Goal: Information Seeking & Learning: Check status

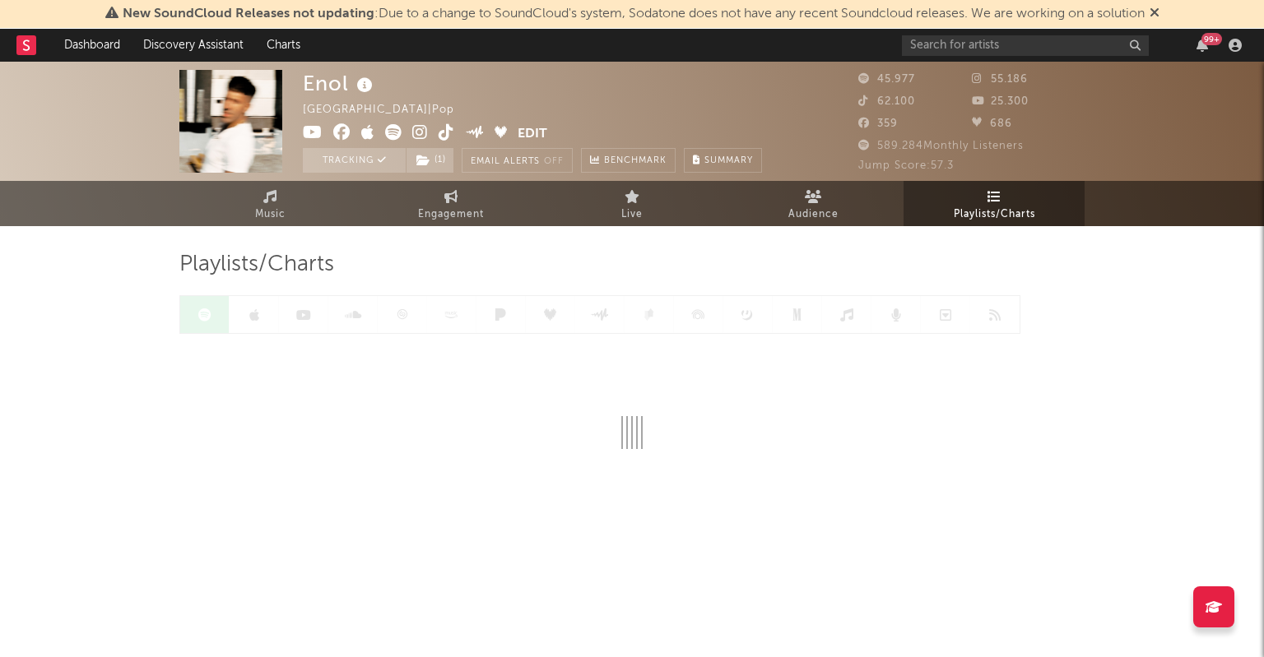
click at [935, 12] on span "New SoundCloud Releases not updating : Due to a change to SoundCloud's system, …" at bounding box center [634, 13] width 1022 height 13
click at [934, 37] on input "text" at bounding box center [1025, 45] width 247 height 21
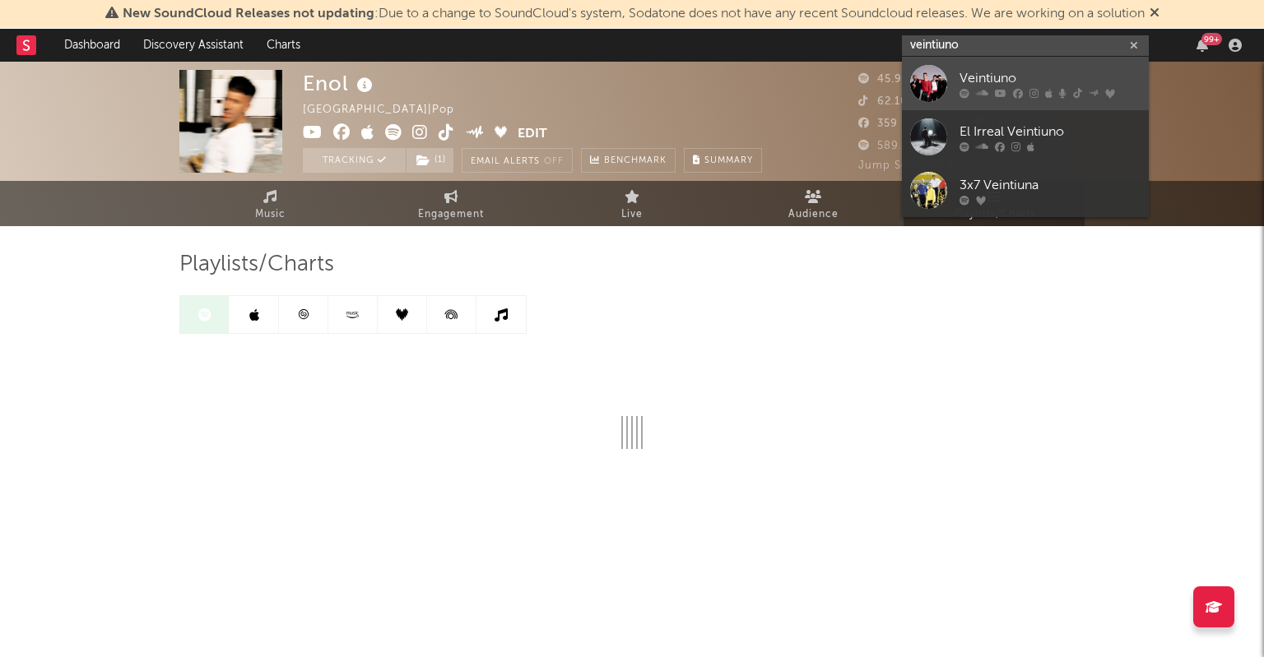
type input "veintiuno"
click at [1000, 86] on div "Veintiuno" at bounding box center [1049, 78] width 181 height 20
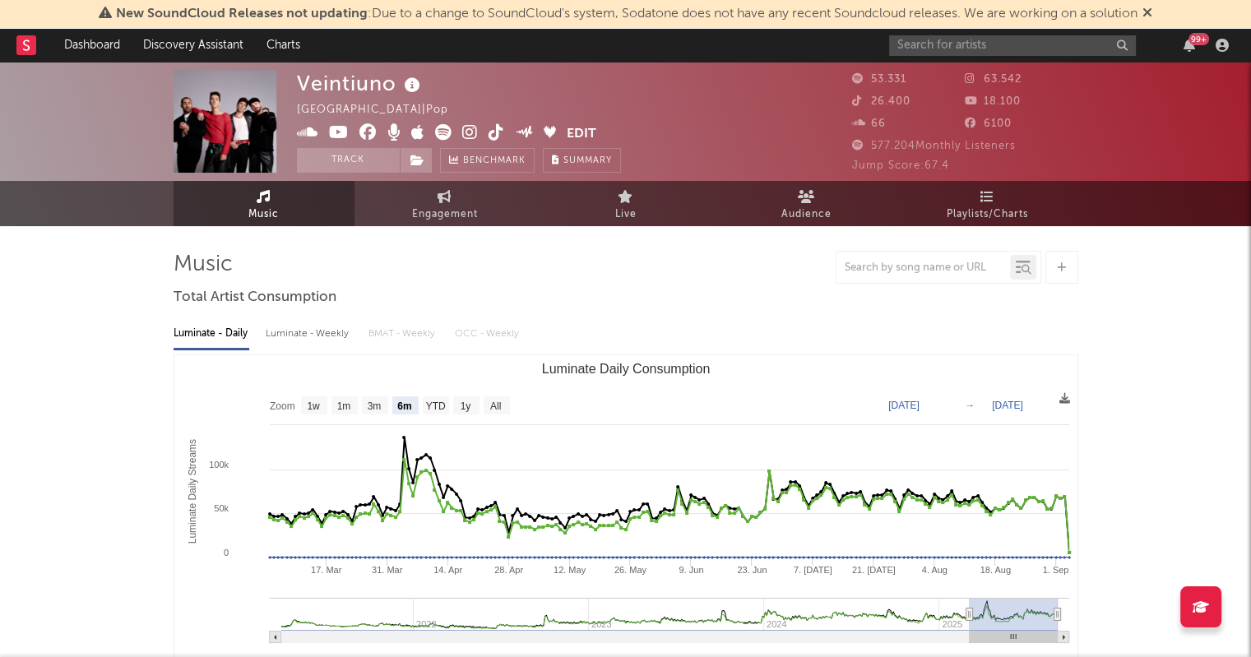
select select "6m"
click at [958, 203] on link "Playlists/Charts" at bounding box center [987, 203] width 181 height 45
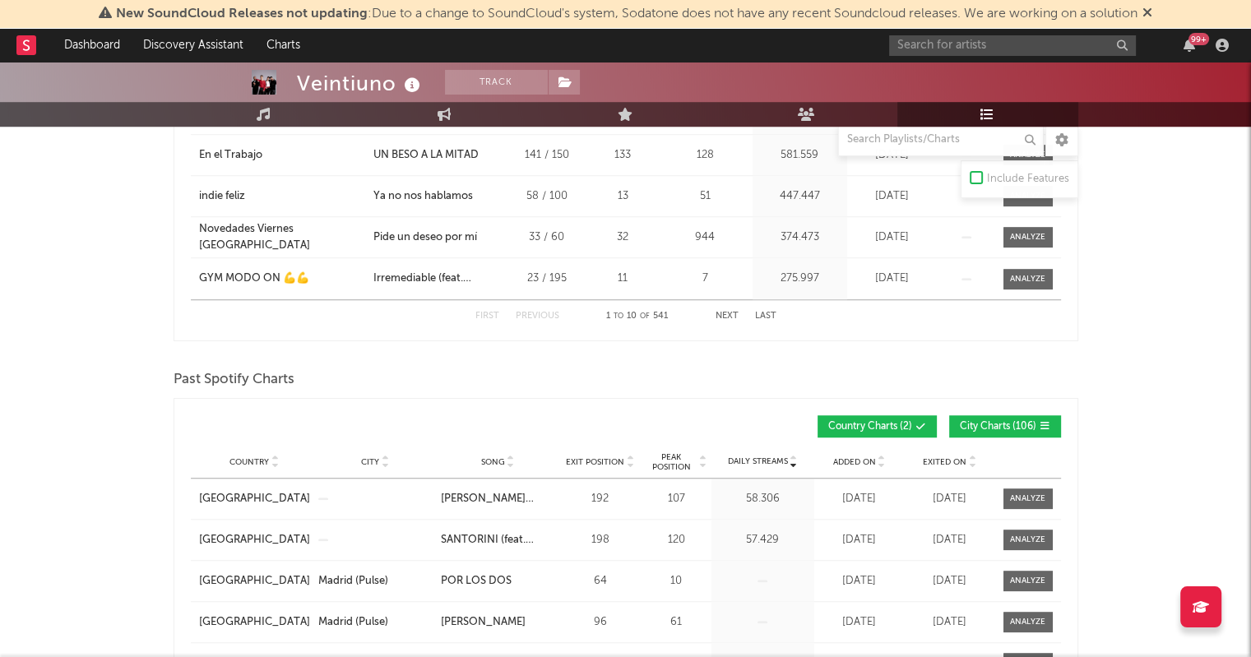
scroll to position [1089, 0]
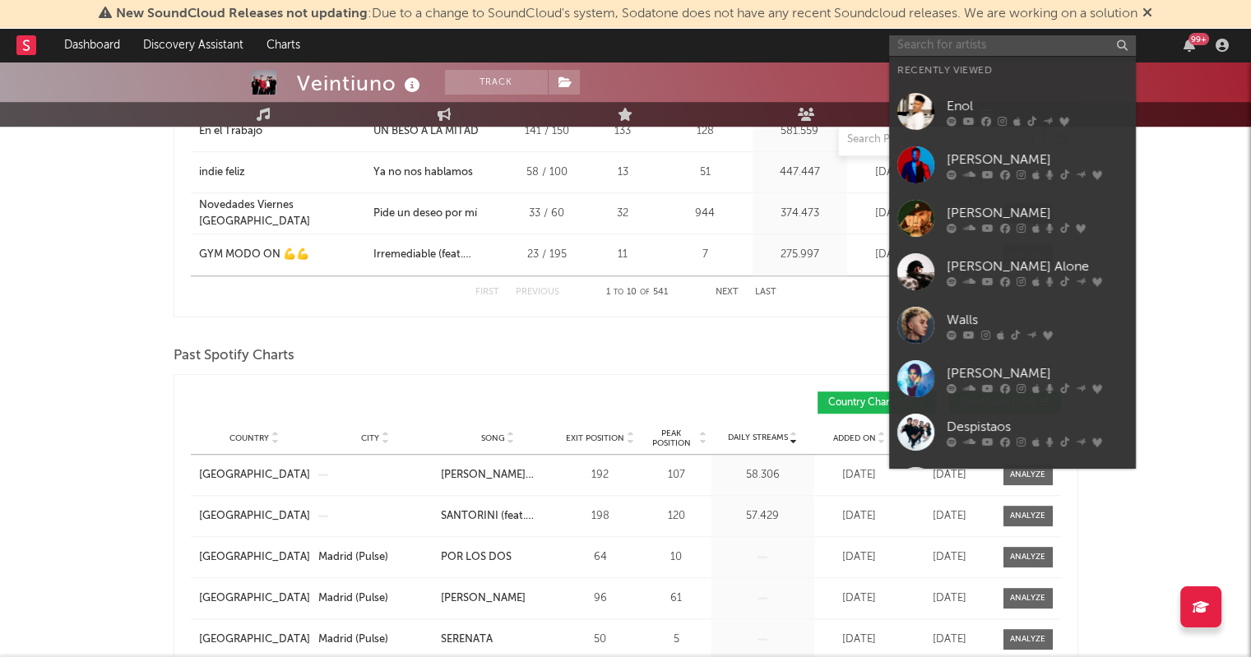
click at [960, 42] on input "text" at bounding box center [1012, 45] width 247 height 21
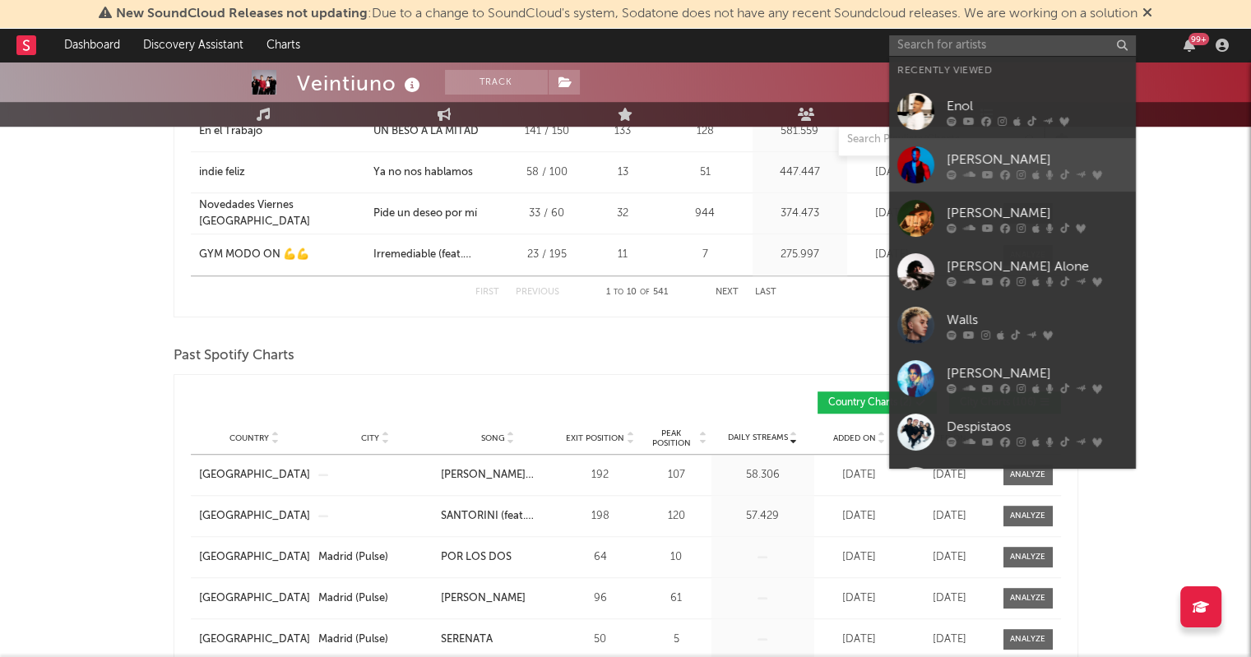
click at [991, 150] on div "[PERSON_NAME]" at bounding box center [1037, 160] width 181 height 20
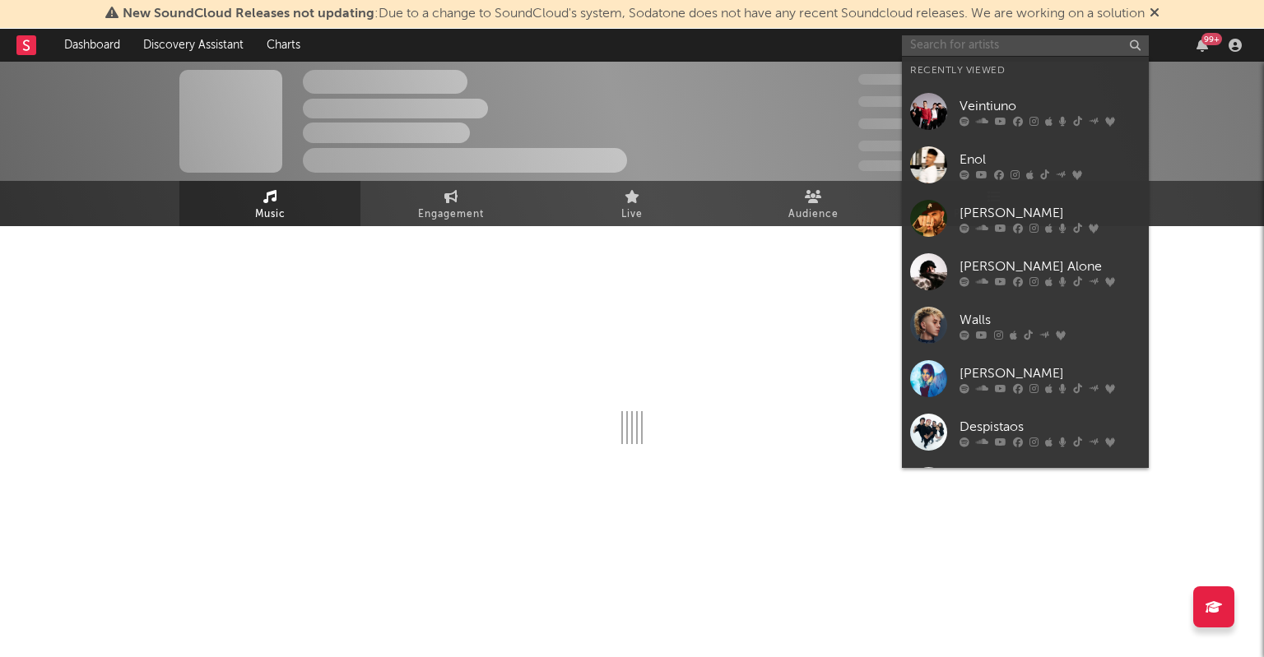
click at [948, 45] on input "text" at bounding box center [1025, 45] width 247 height 21
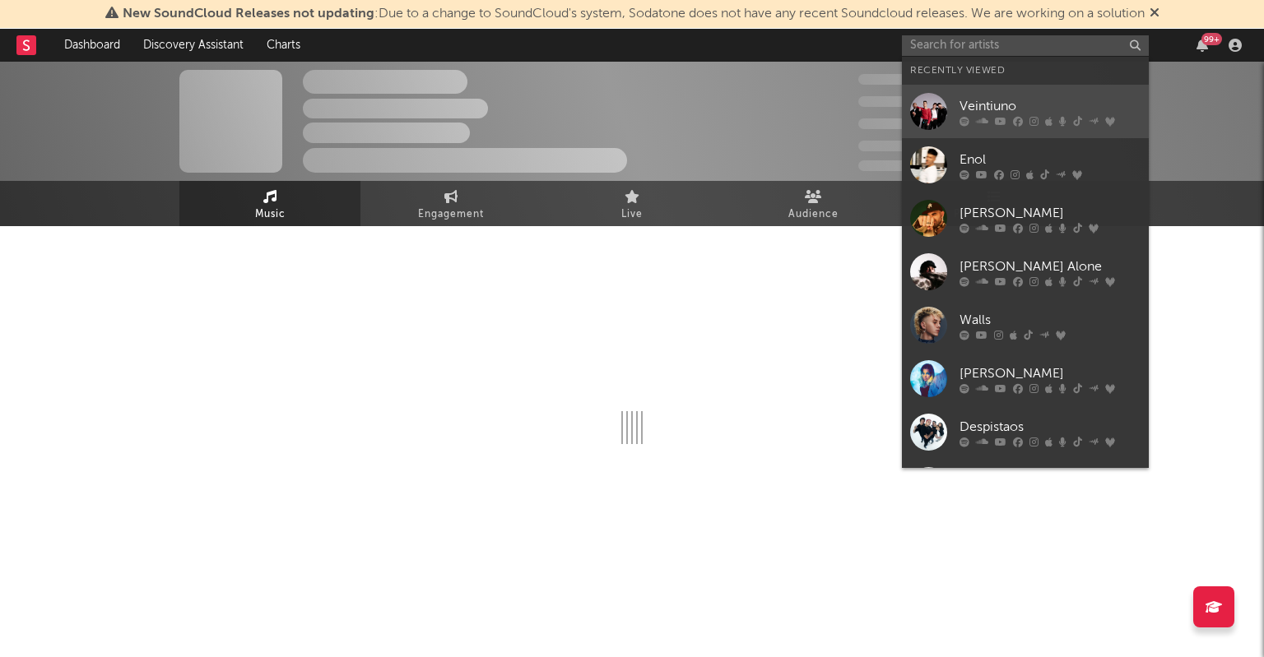
click at [981, 108] on div "Veintiuno" at bounding box center [1049, 106] width 181 height 20
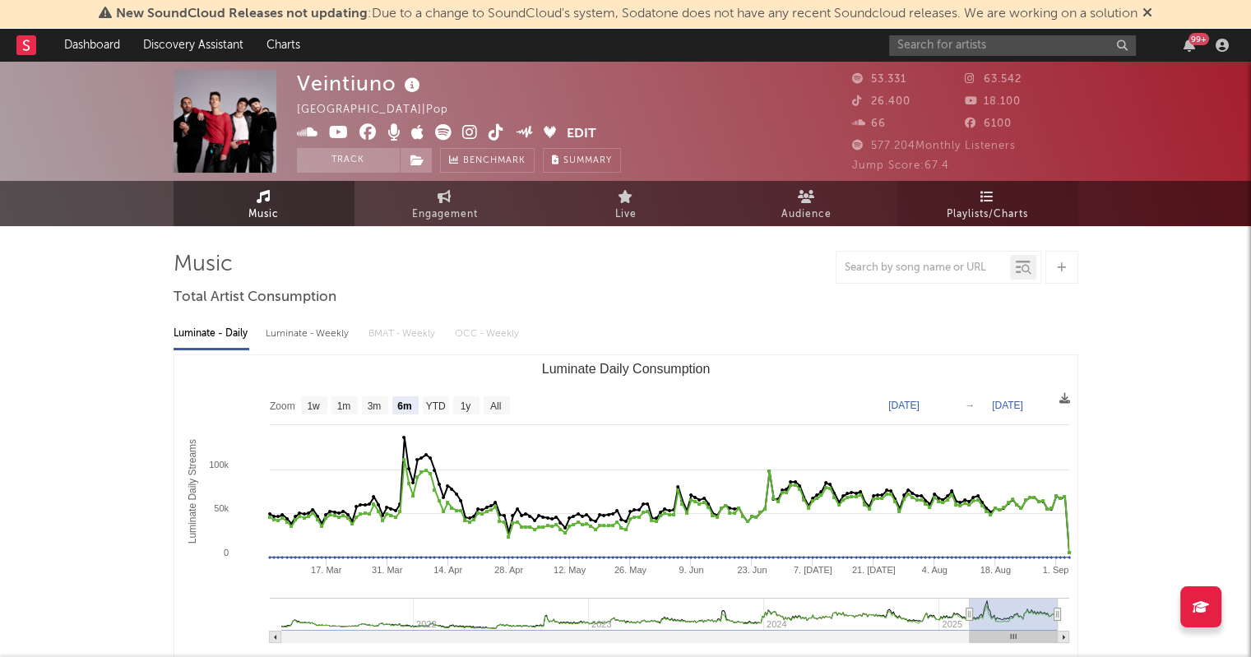
click at [1010, 213] on span "Playlists/Charts" at bounding box center [987, 215] width 81 height 20
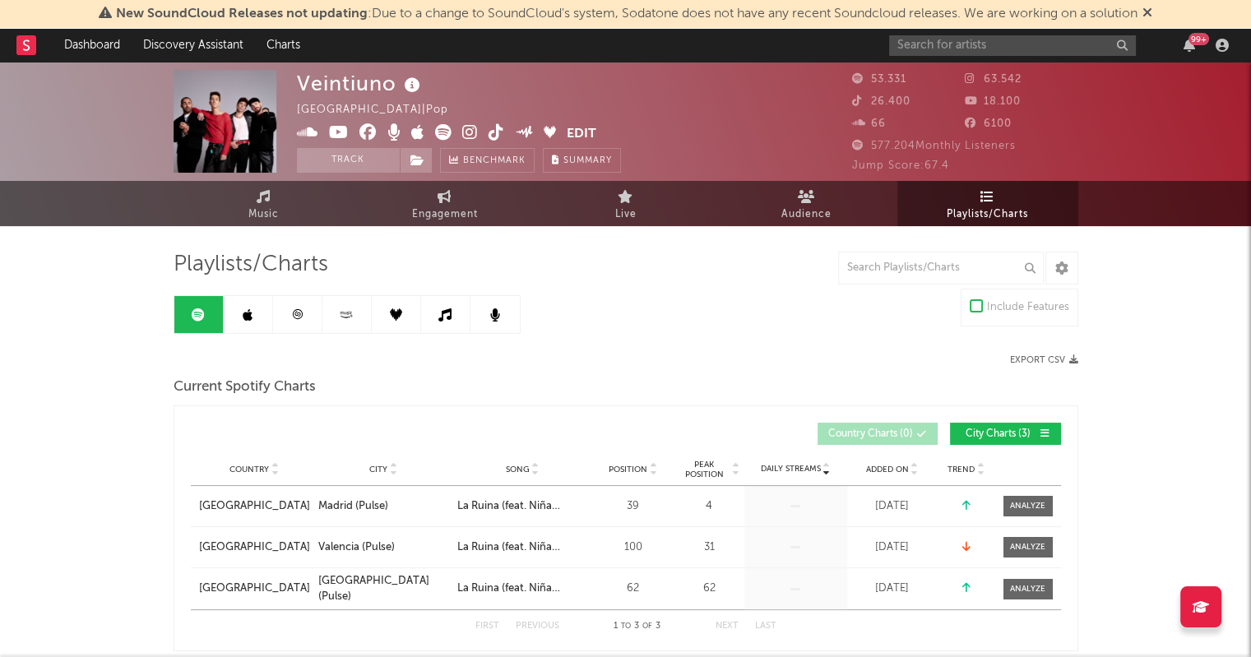
click at [1152, 9] on icon at bounding box center [1148, 12] width 10 height 13
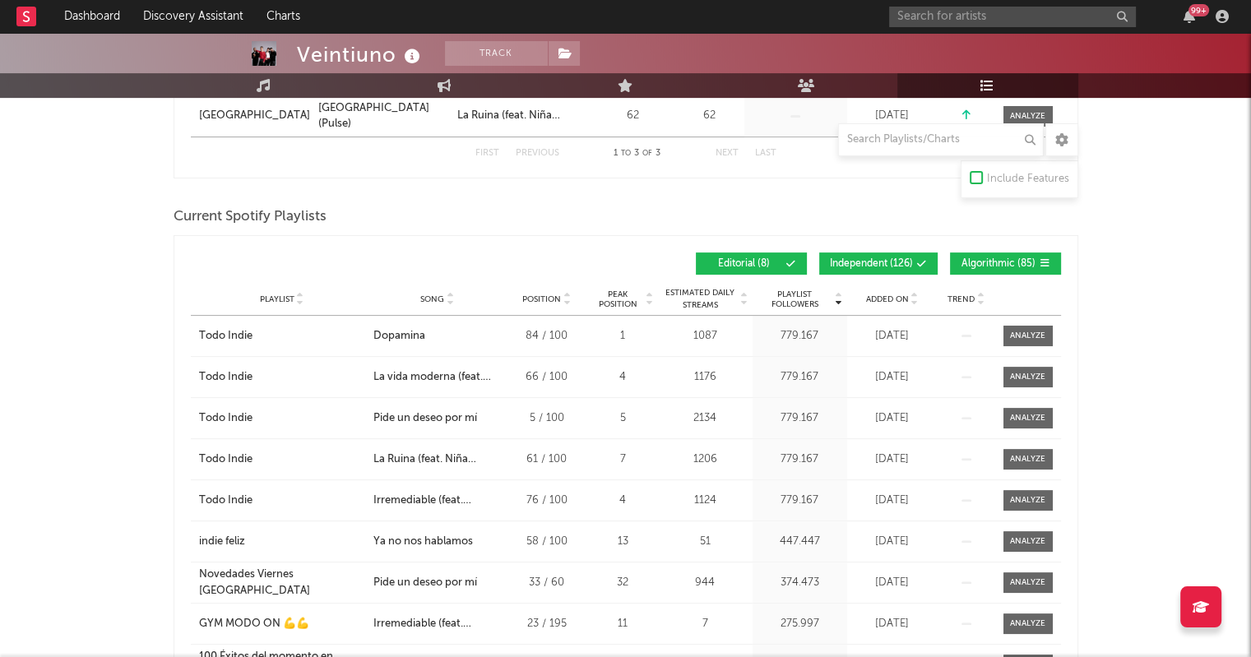
scroll to position [464, 0]
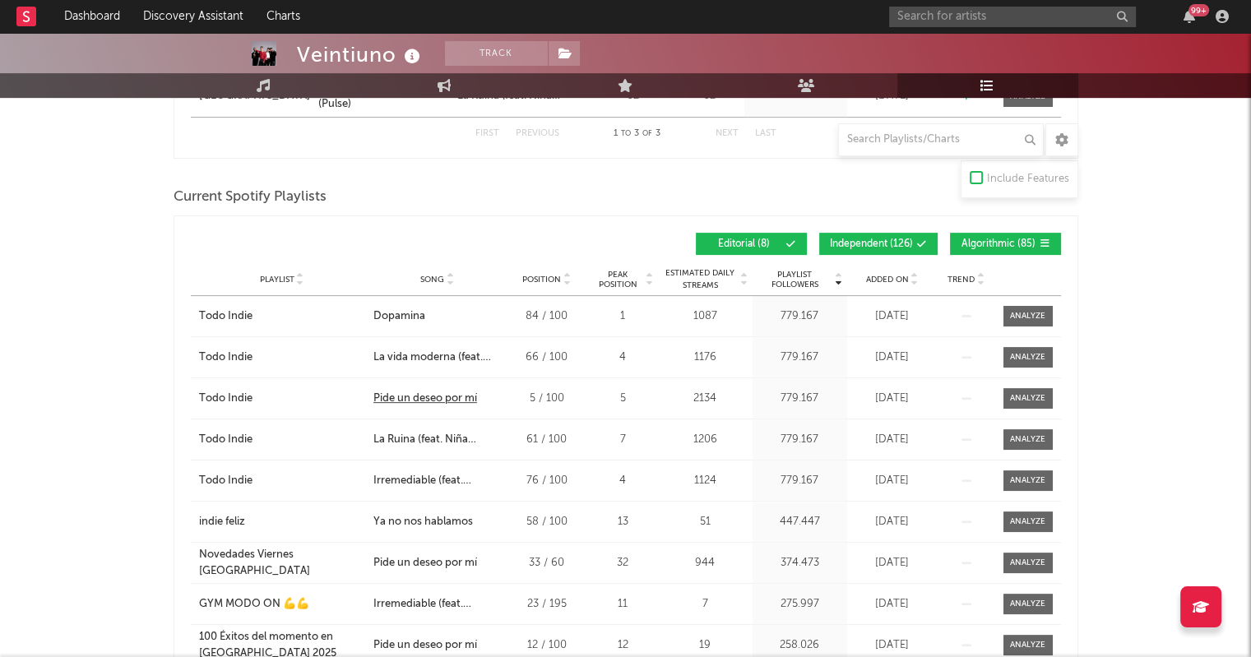
click at [419, 395] on div "Pide un deseo por mí" at bounding box center [425, 399] width 104 height 16
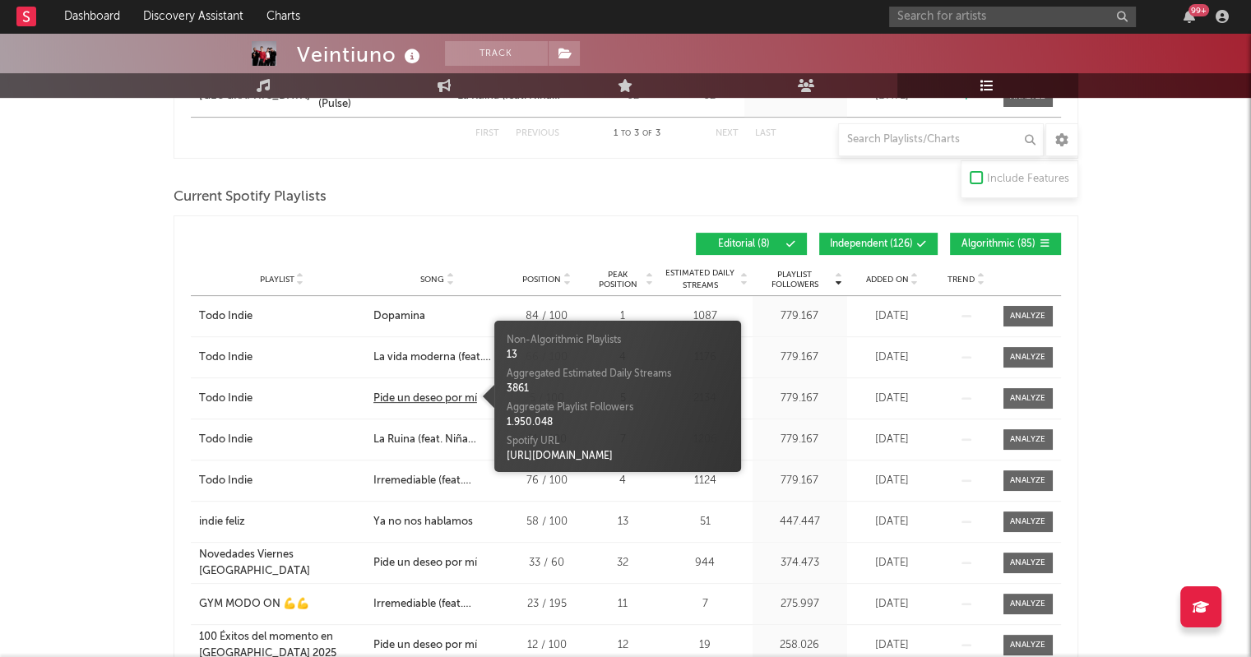
click at [419, 395] on div "Pide un deseo por mí" at bounding box center [425, 399] width 104 height 16
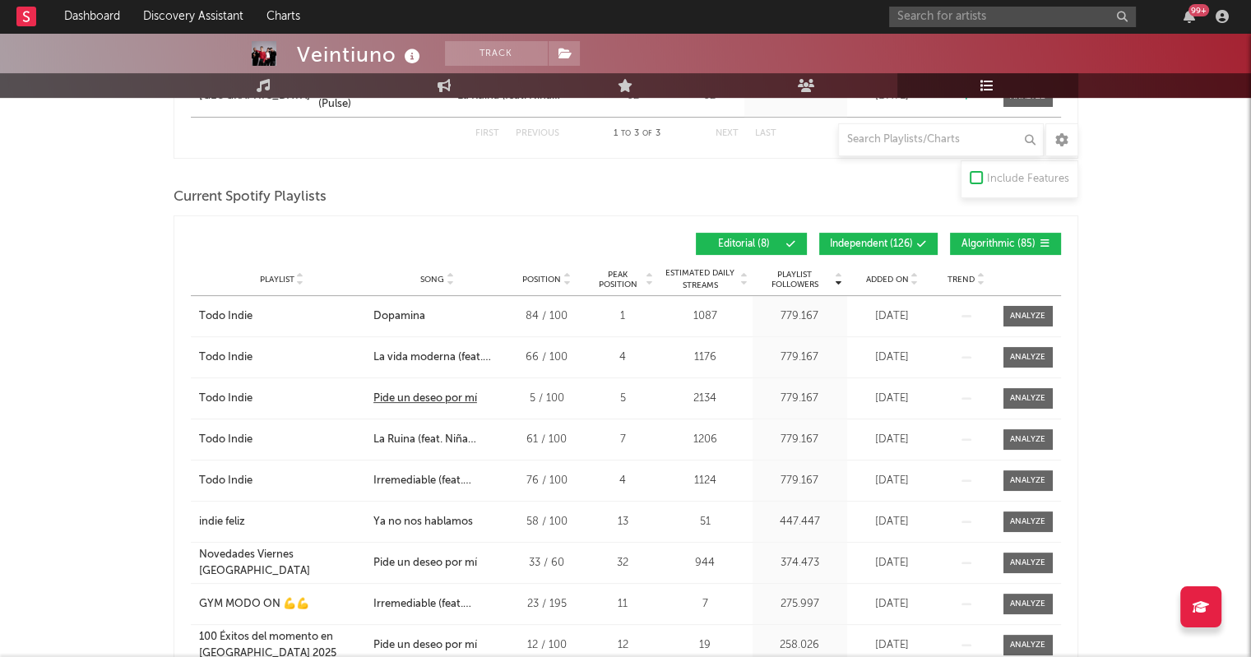
click at [419, 395] on div "Pide un deseo por mí" at bounding box center [425, 399] width 104 height 16
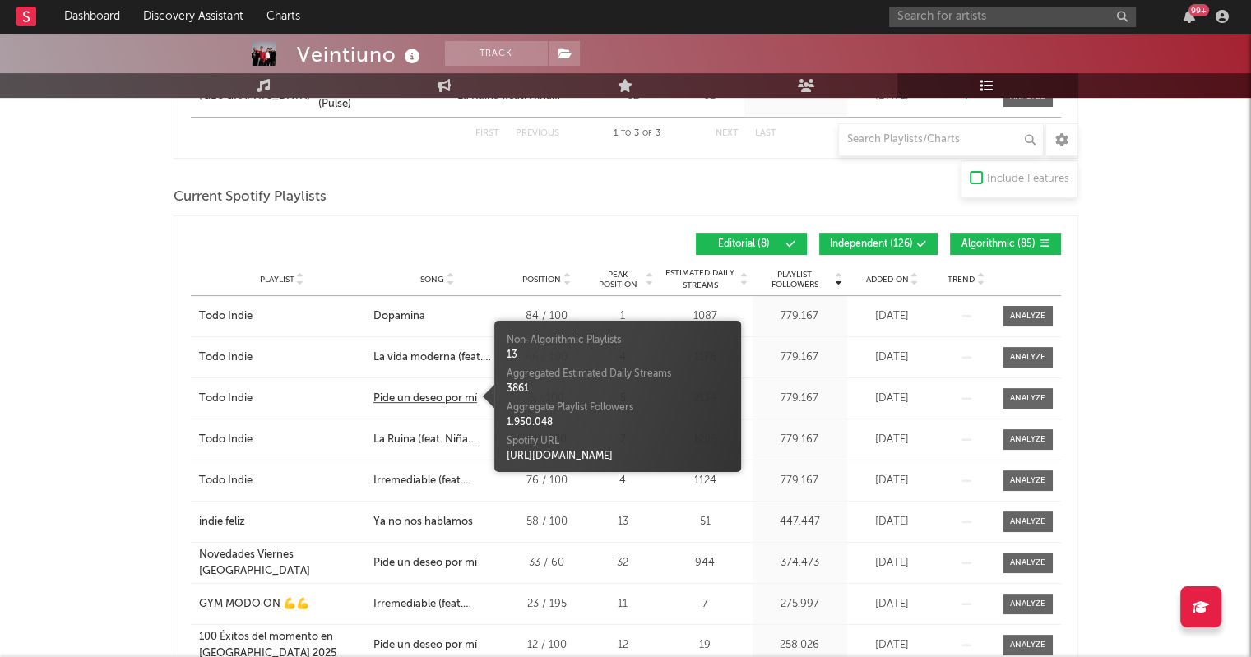
scroll to position [0, 0]
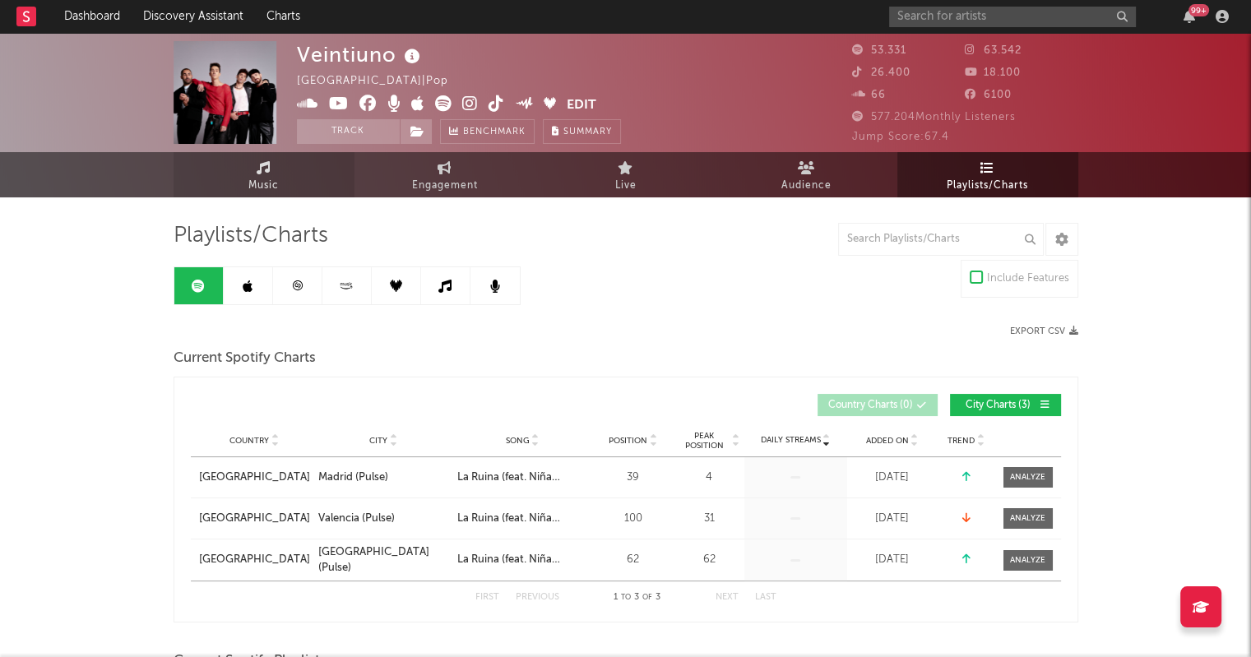
click at [270, 179] on span "Music" at bounding box center [263, 186] width 30 height 20
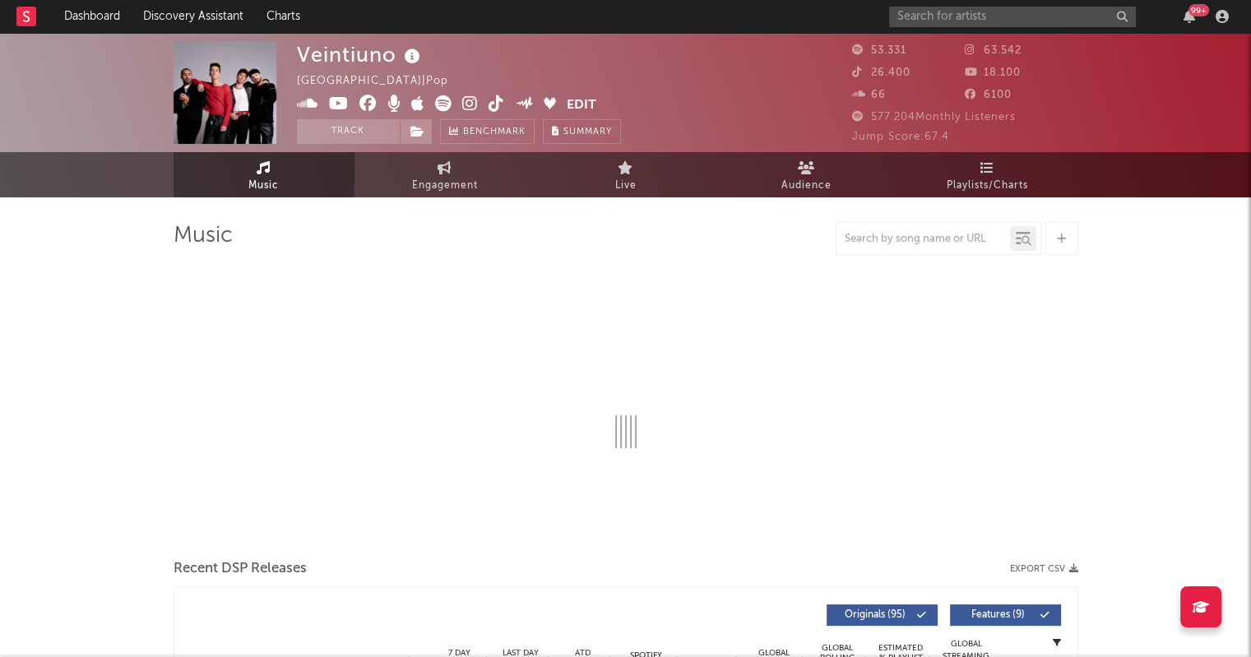
select select "6m"
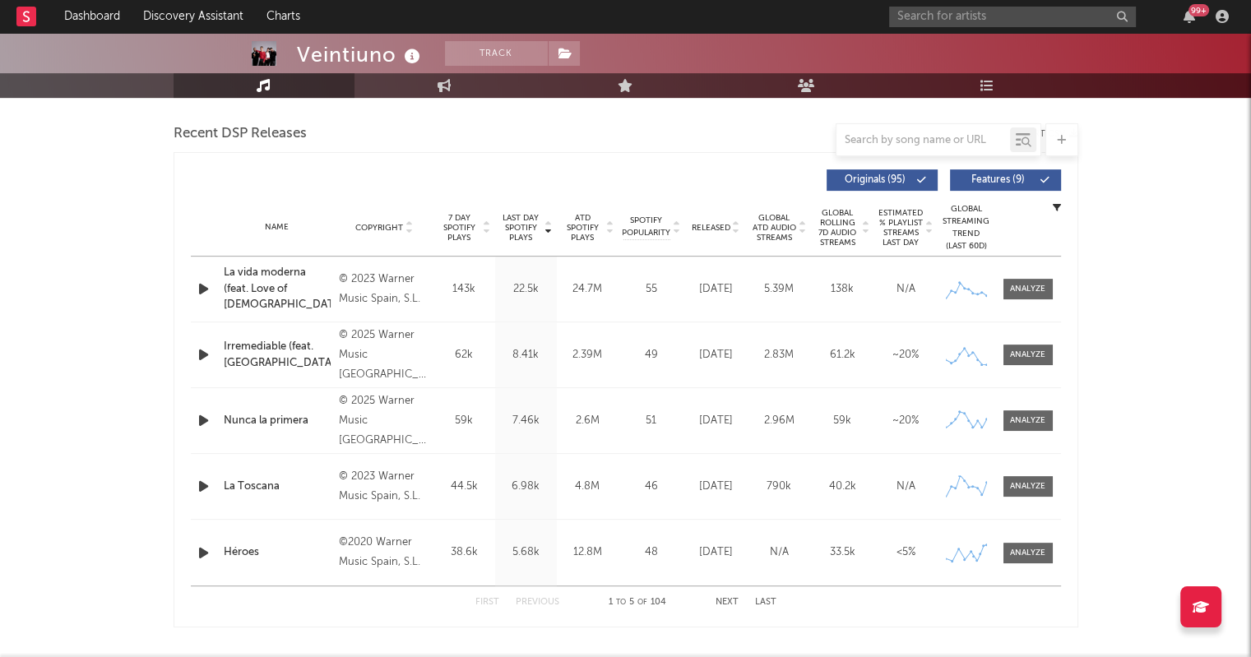
scroll to position [587, 0]
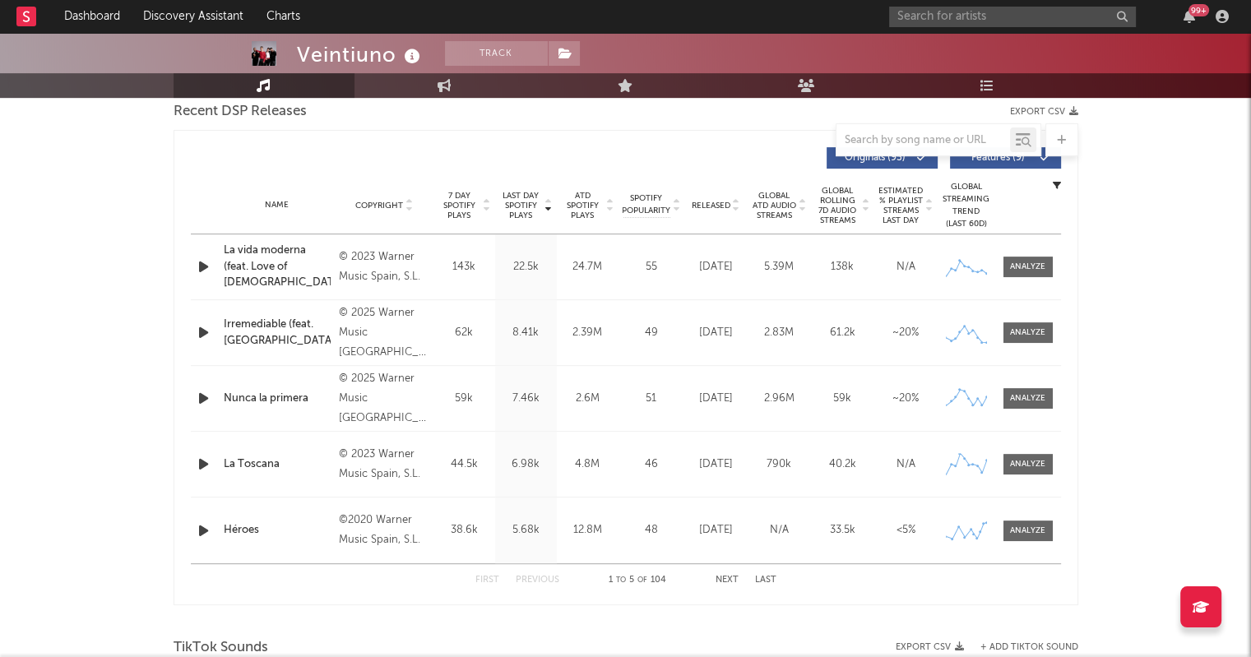
click at [730, 582] on button "Next" at bounding box center [727, 580] width 23 height 9
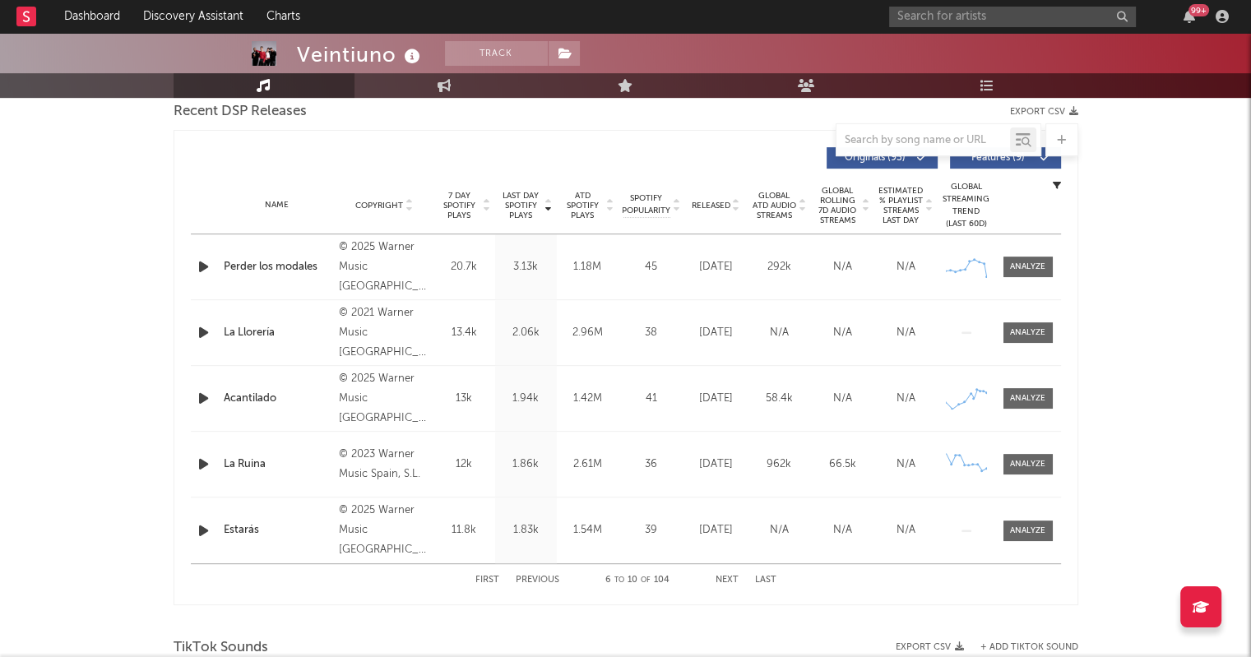
click at [730, 582] on button "Next" at bounding box center [727, 580] width 23 height 9
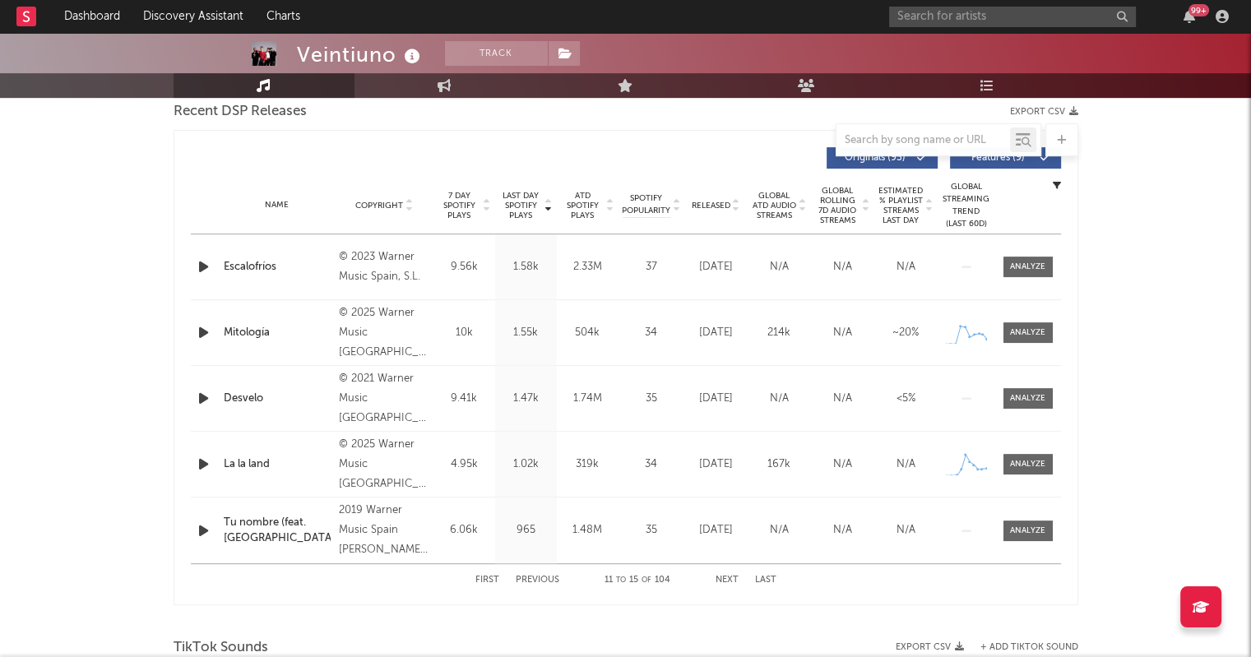
click at [730, 582] on button "Next" at bounding box center [727, 580] width 23 height 9
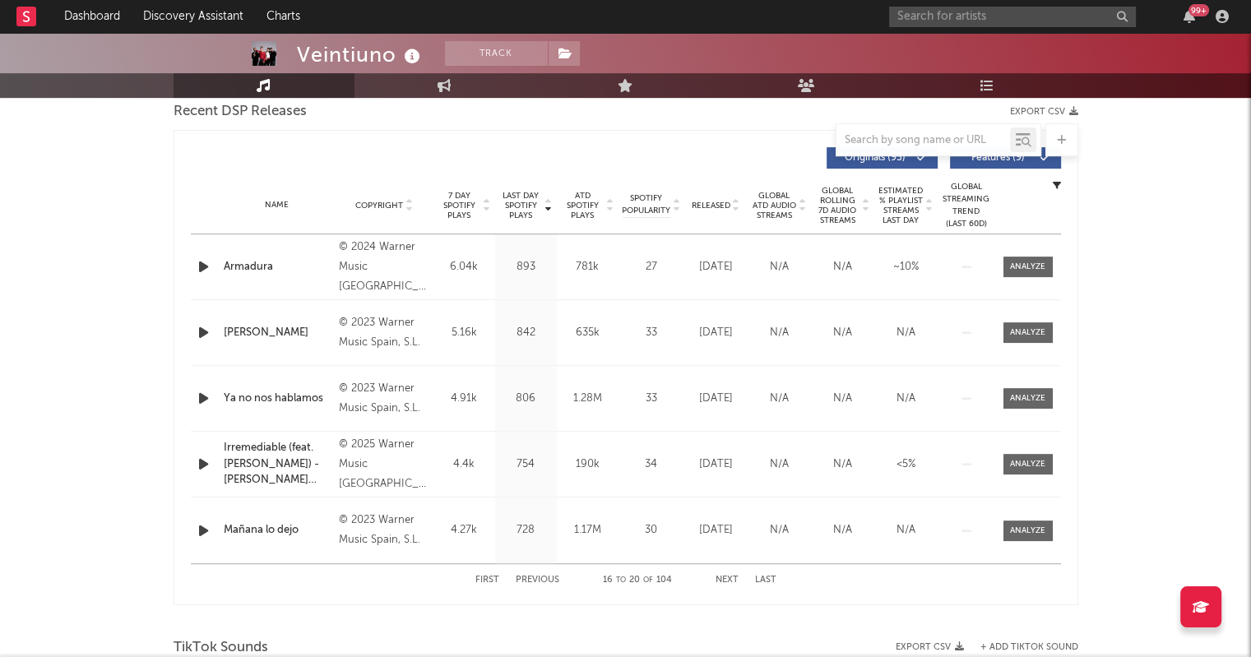
click at [730, 582] on button "Next" at bounding box center [727, 580] width 23 height 9
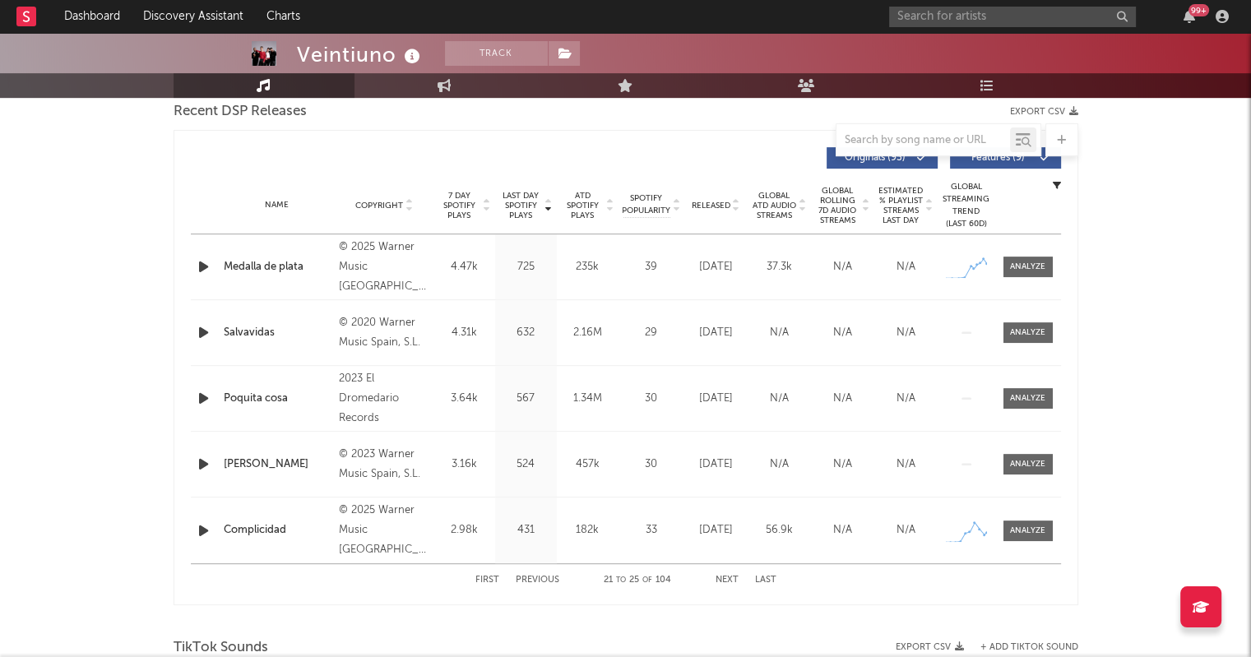
click at [730, 582] on button "Next" at bounding box center [727, 580] width 23 height 9
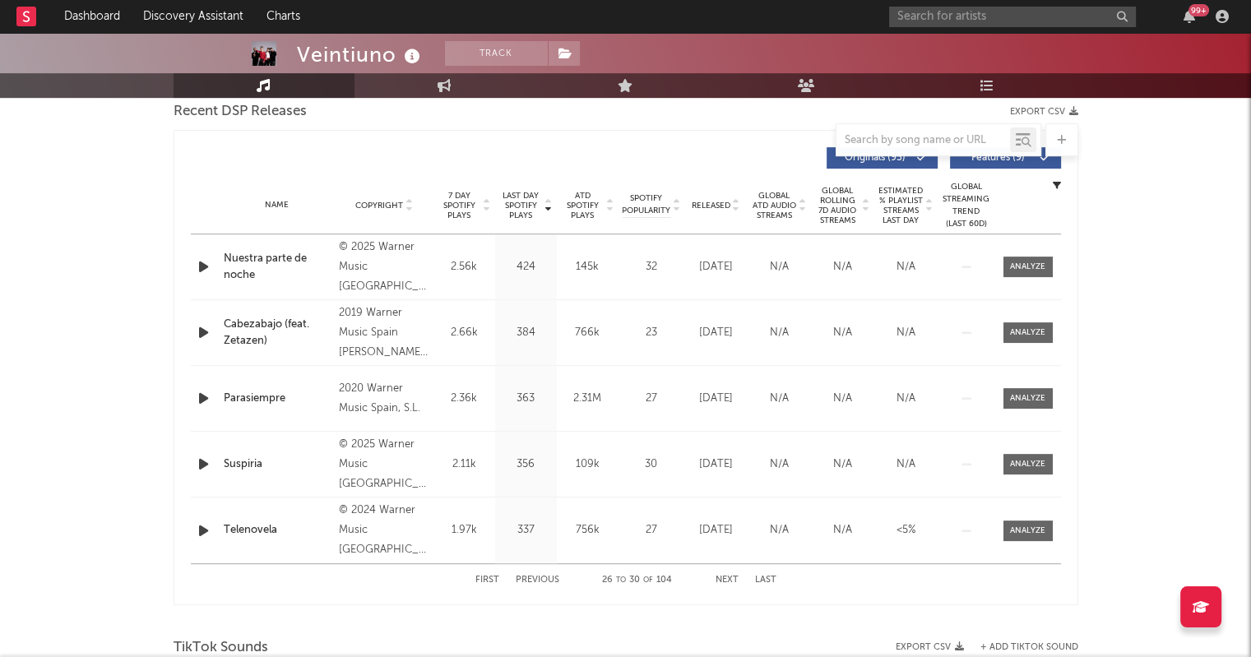
click at [730, 582] on button "Next" at bounding box center [727, 580] width 23 height 9
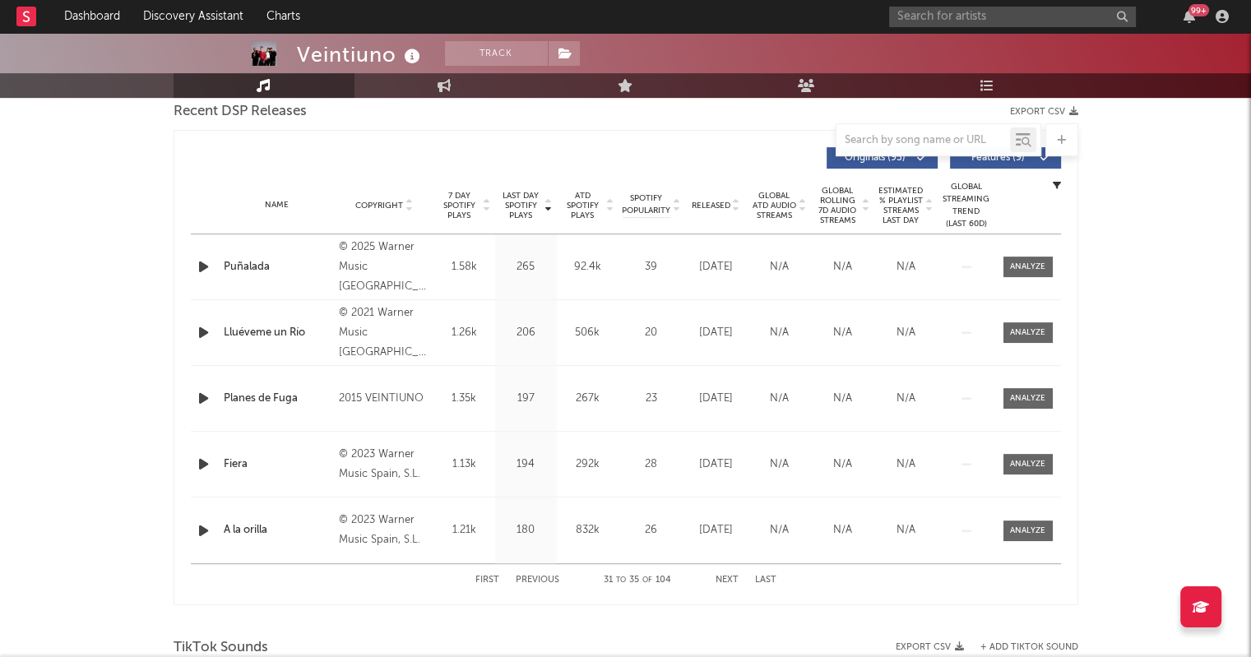
click at [730, 583] on button "Next" at bounding box center [727, 580] width 23 height 9
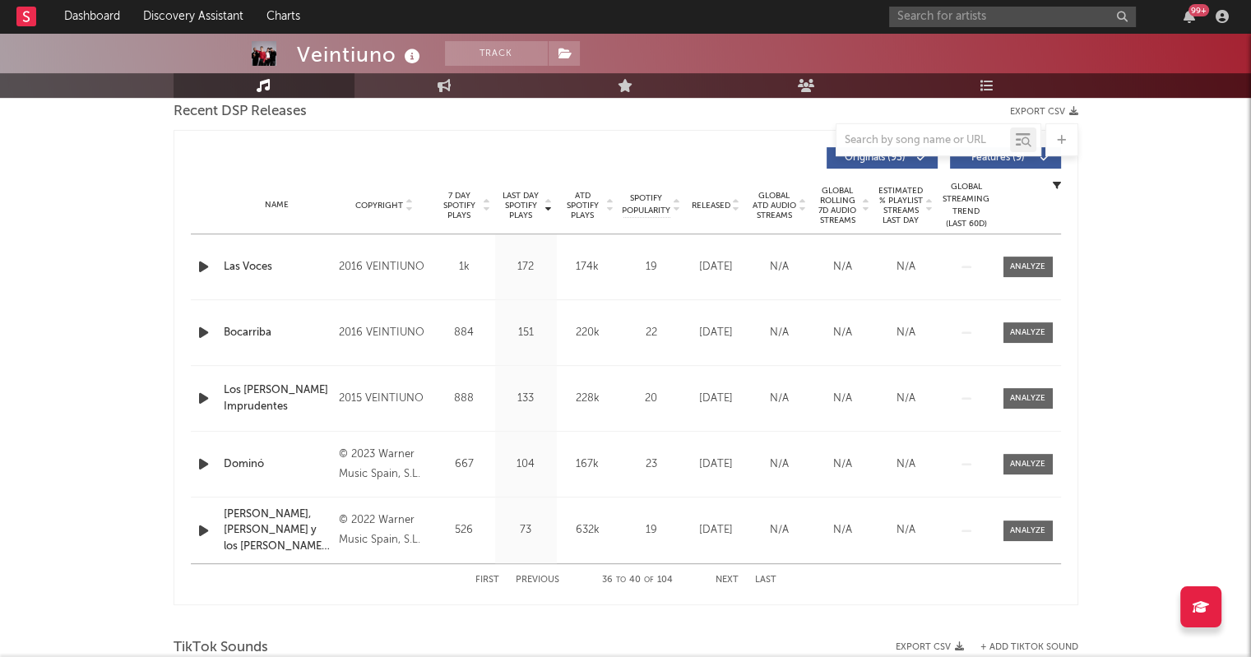
click at [729, 582] on button "Next" at bounding box center [727, 580] width 23 height 9
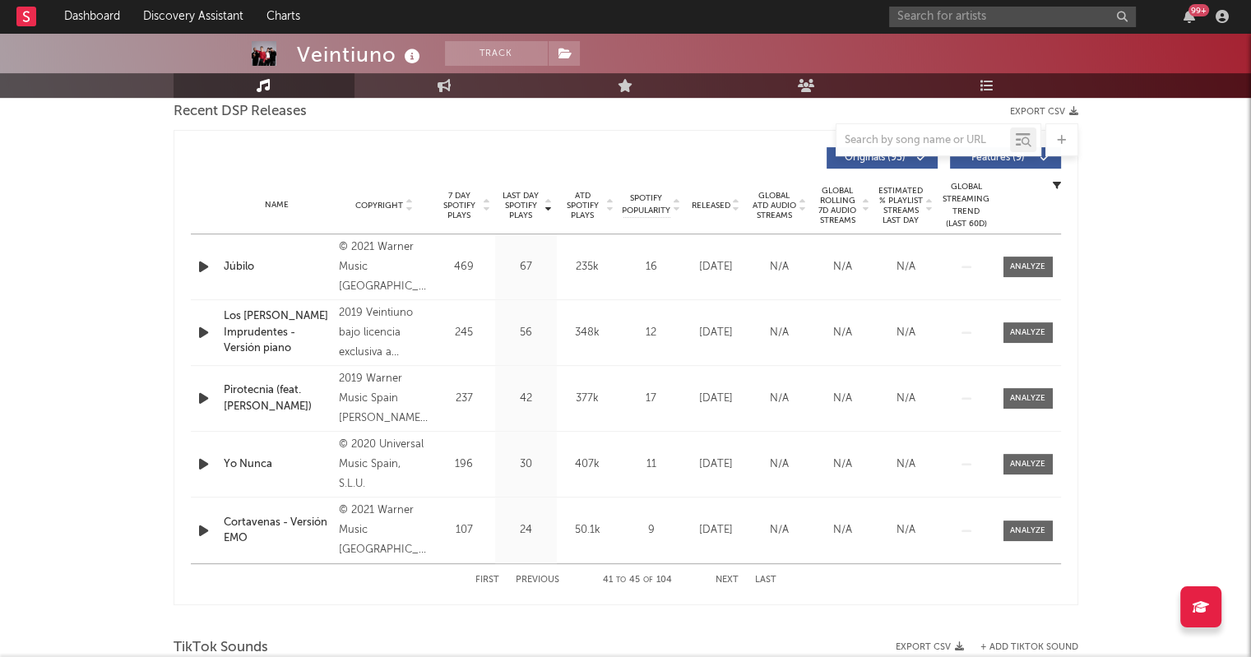
click at [729, 582] on button "Next" at bounding box center [727, 580] width 23 height 9
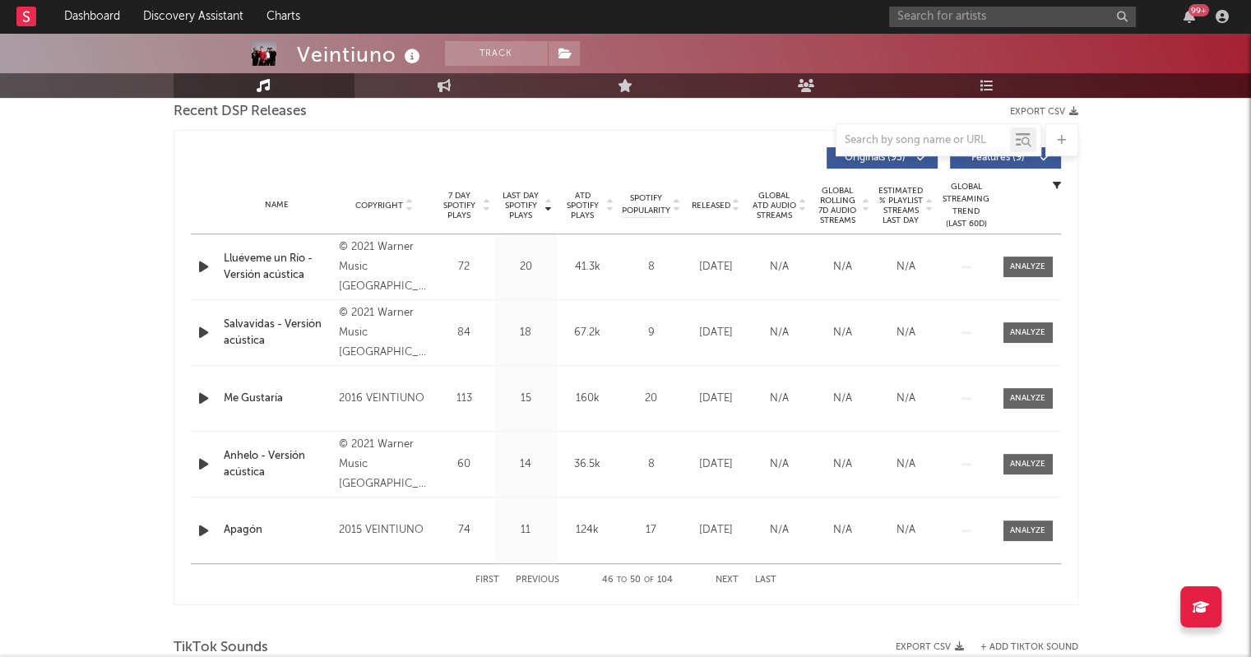
click at [729, 582] on button "Next" at bounding box center [727, 580] width 23 height 9
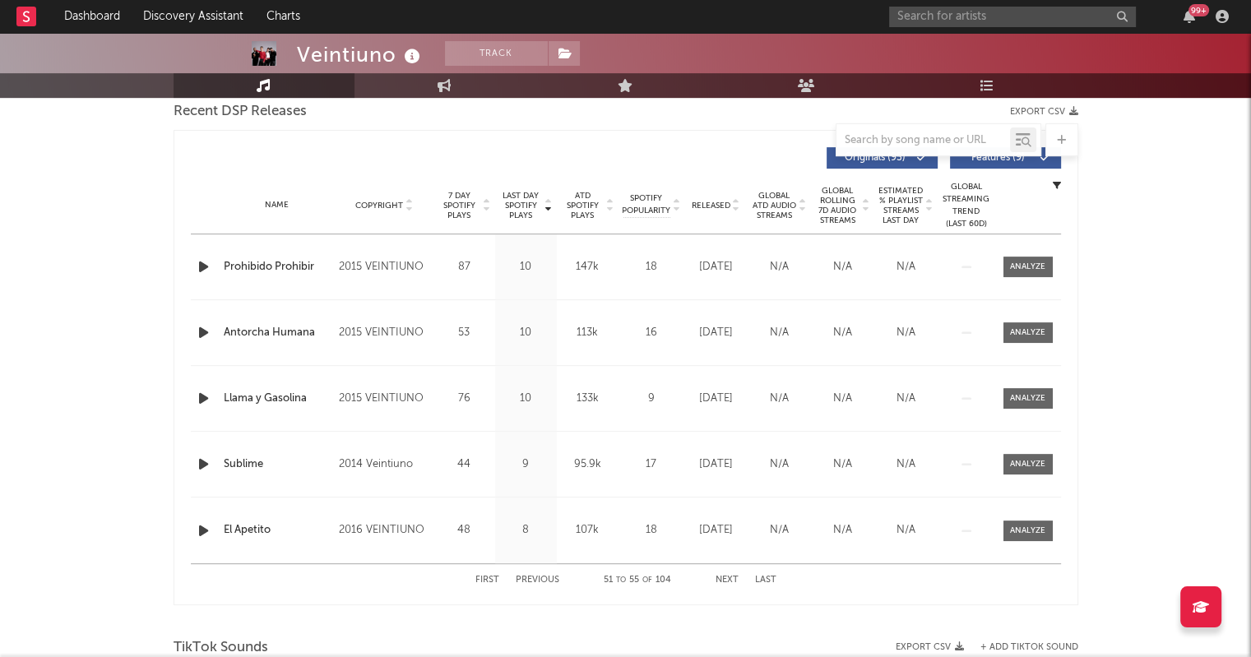
click at [729, 582] on button "Next" at bounding box center [727, 580] width 23 height 9
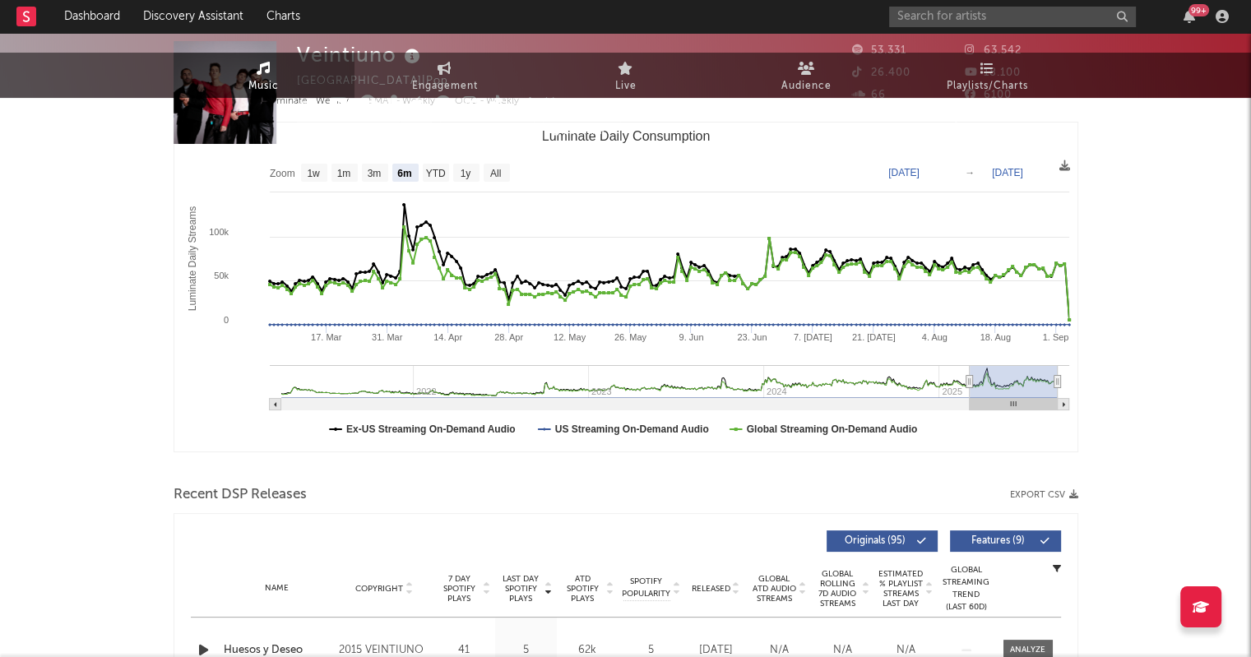
scroll to position [0, 0]
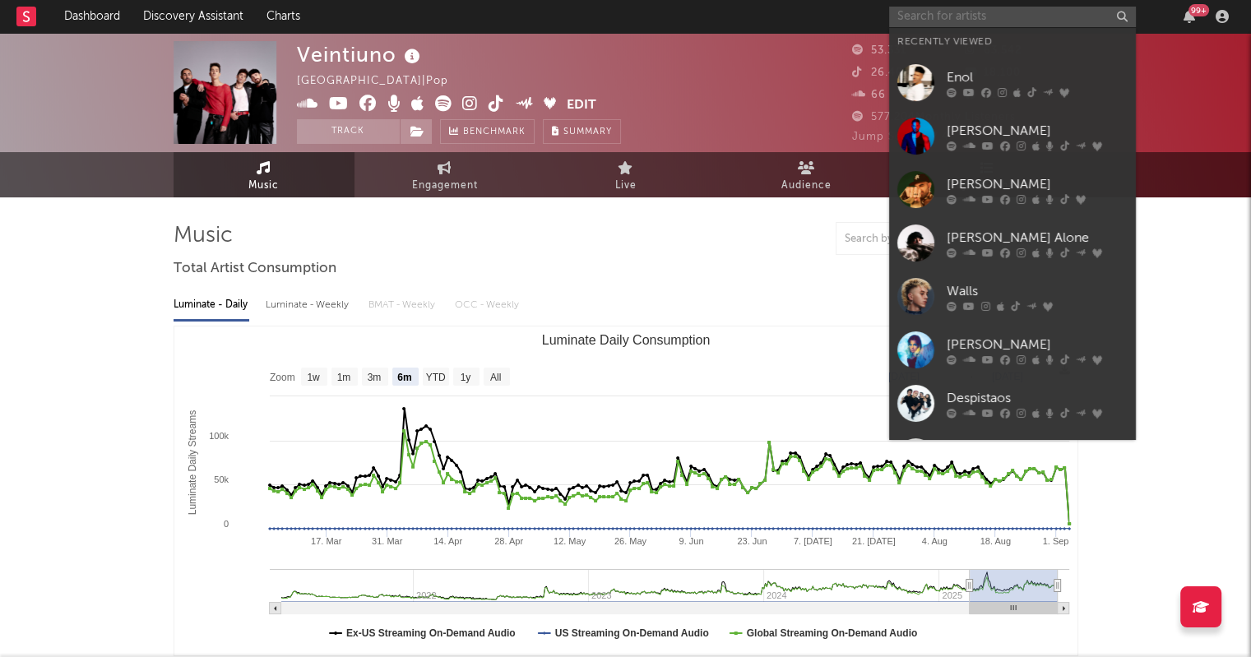
click at [915, 22] on input "text" at bounding box center [1012, 17] width 247 height 21
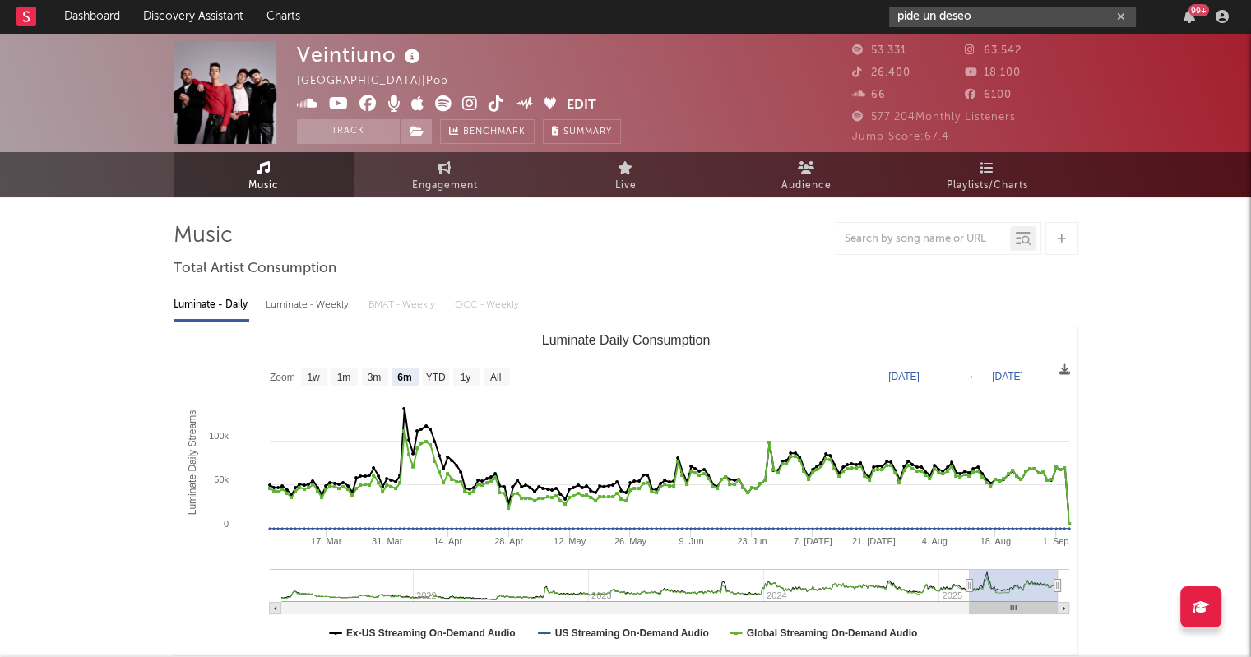
type input "pide un deseo"
click at [938, 239] on input "text" at bounding box center [924, 239] width 174 height 13
type input "pide un deseo por mi"
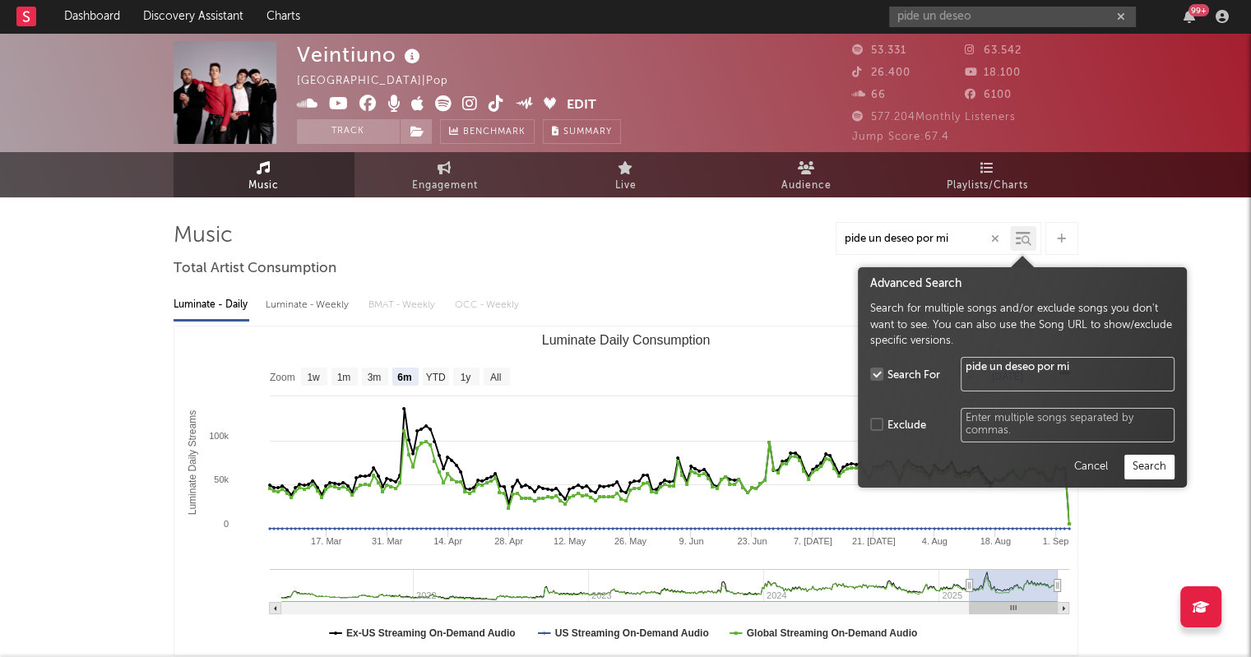
click at [1032, 233] on div at bounding box center [1023, 238] width 26 height 25
click at [1162, 467] on button "Search" at bounding box center [1150, 467] width 50 height 25
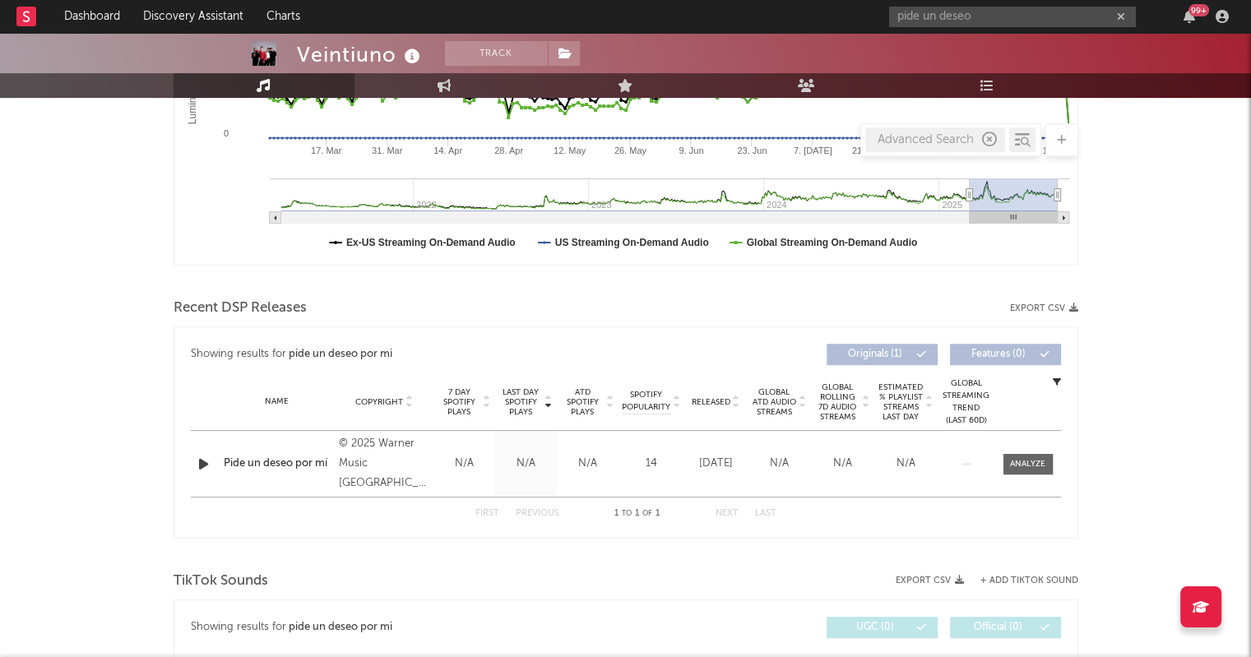
scroll to position [390, 0]
click at [263, 465] on div "Pide un deseo por mí" at bounding box center [278, 465] width 108 height 16
click at [1013, 461] on div at bounding box center [1027, 465] width 35 height 12
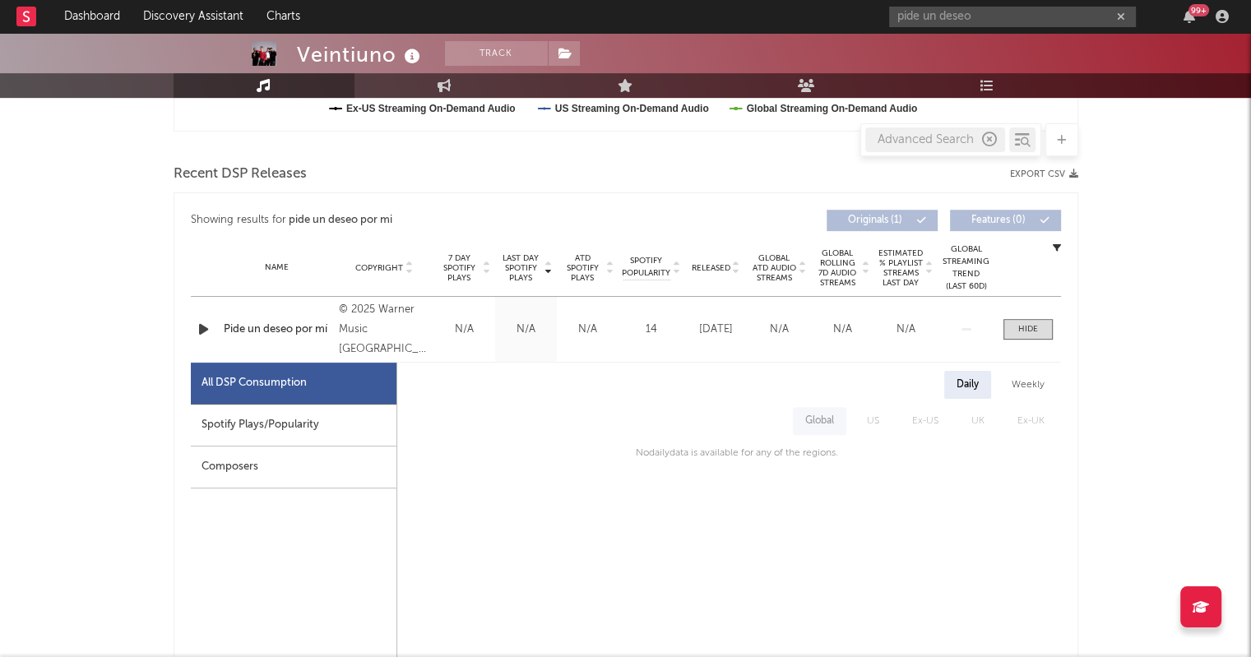
scroll to position [539, 0]
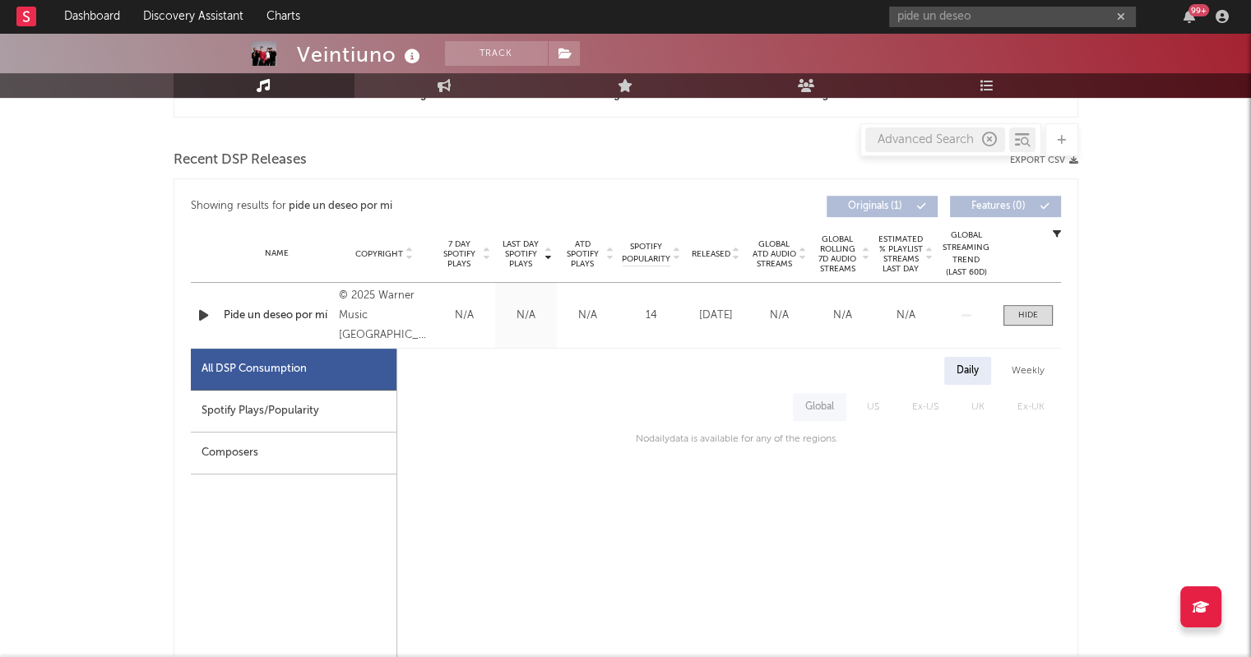
click at [227, 368] on div "All DSP Consumption" at bounding box center [254, 369] width 105 height 20
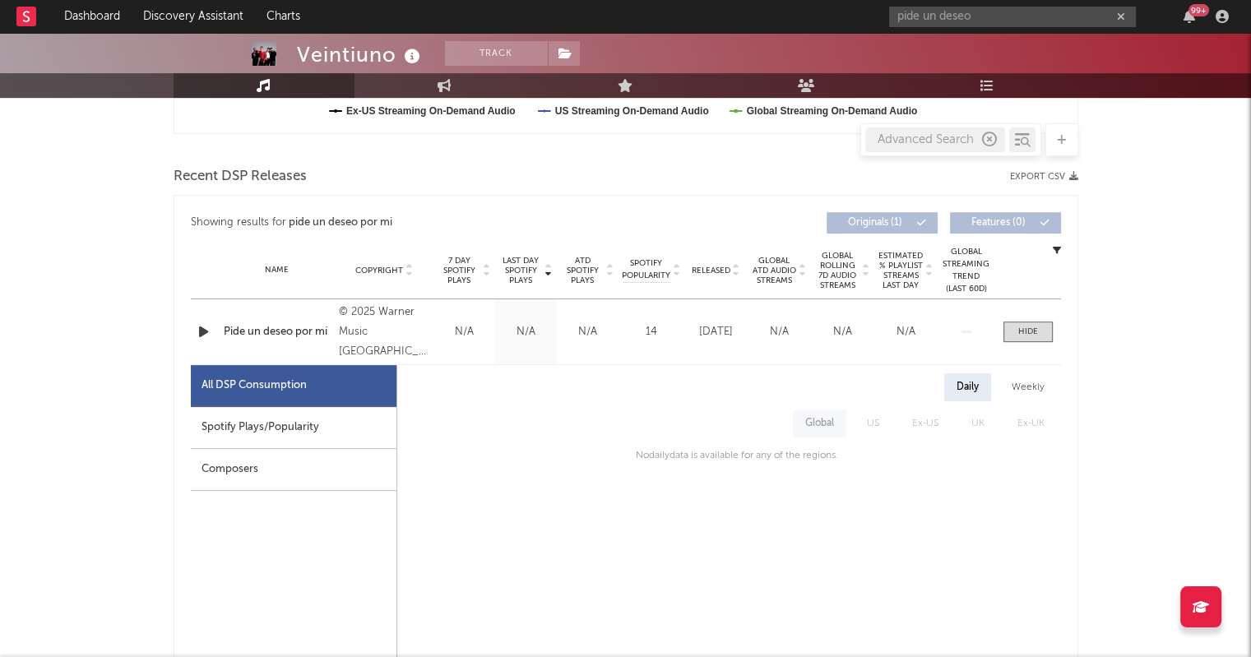
scroll to position [523, 0]
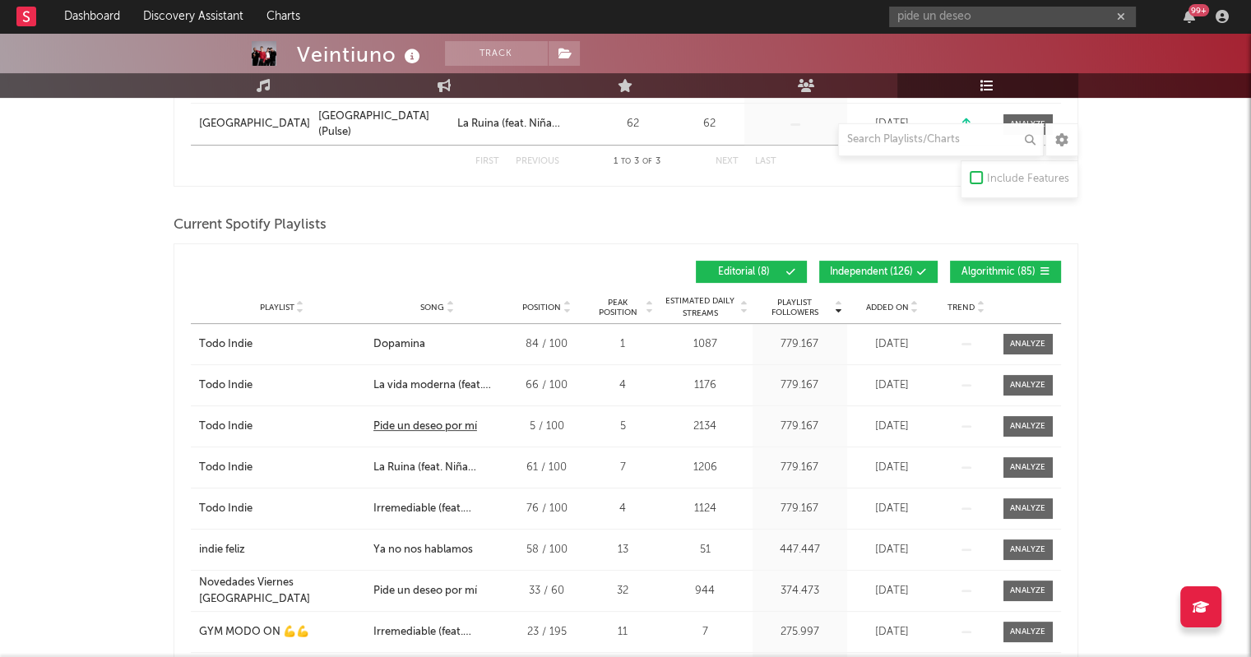
scroll to position [434, 0]
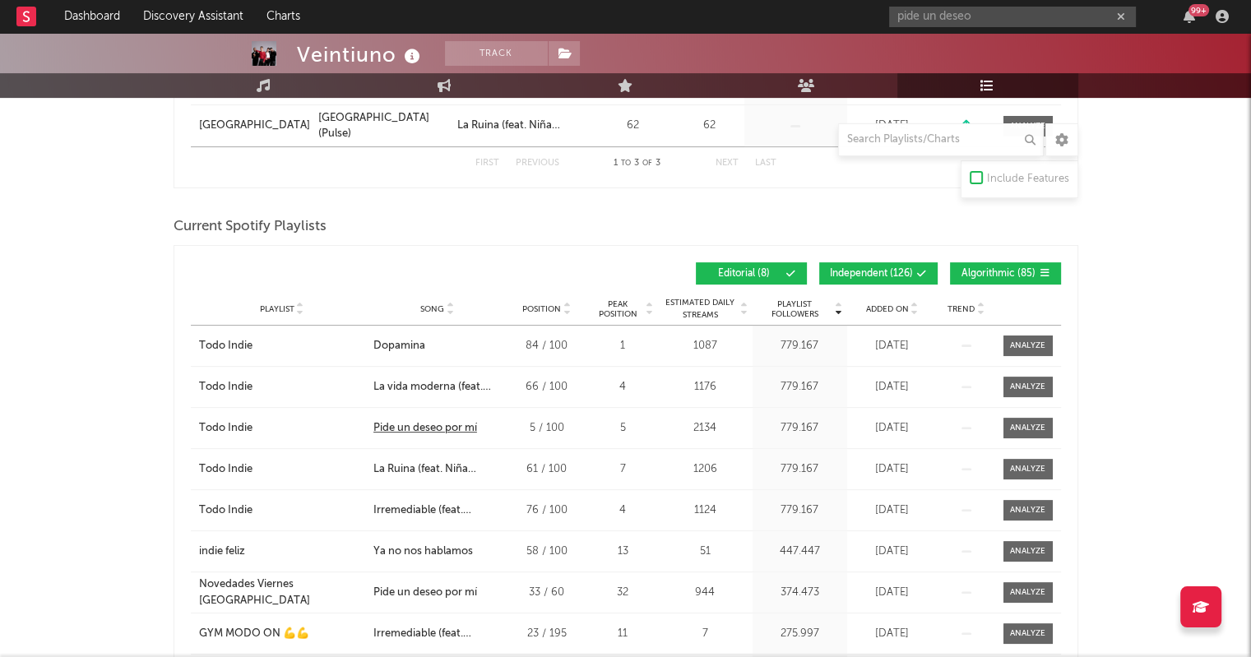
click at [445, 424] on div "Pide un deseo por mí" at bounding box center [425, 428] width 104 height 16
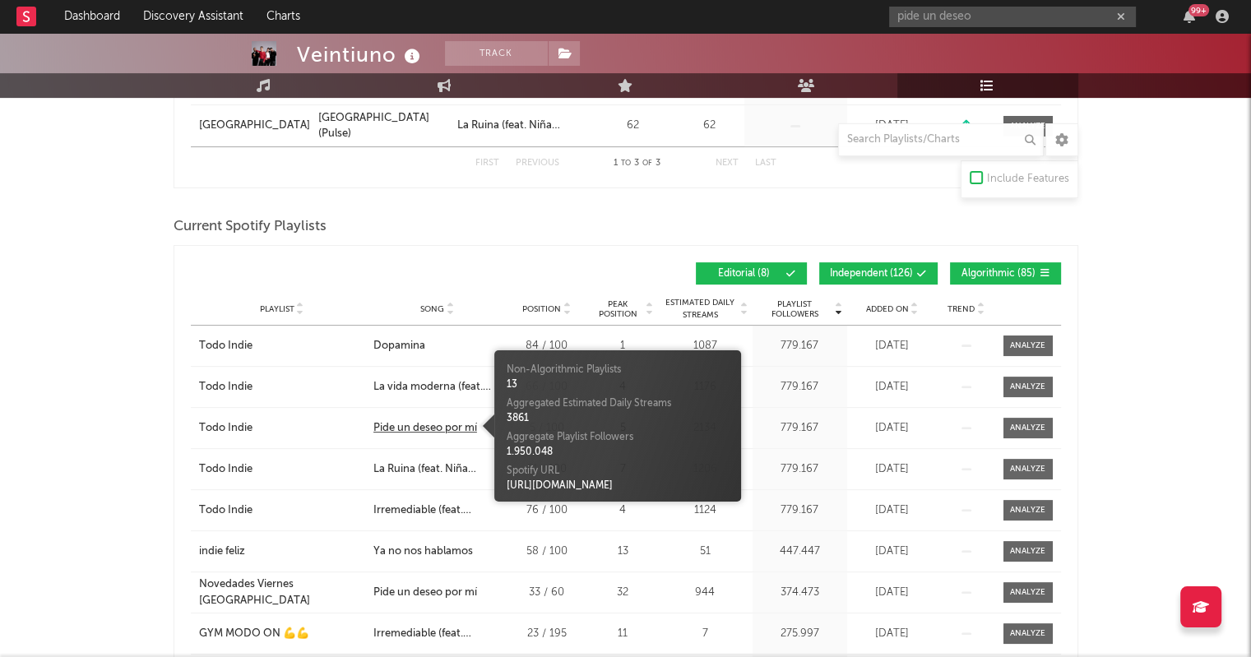
click at [445, 424] on div "Pide un deseo por mí" at bounding box center [425, 428] width 104 height 16
click at [445, 421] on div "Pide un deseo por mí" at bounding box center [425, 428] width 104 height 16
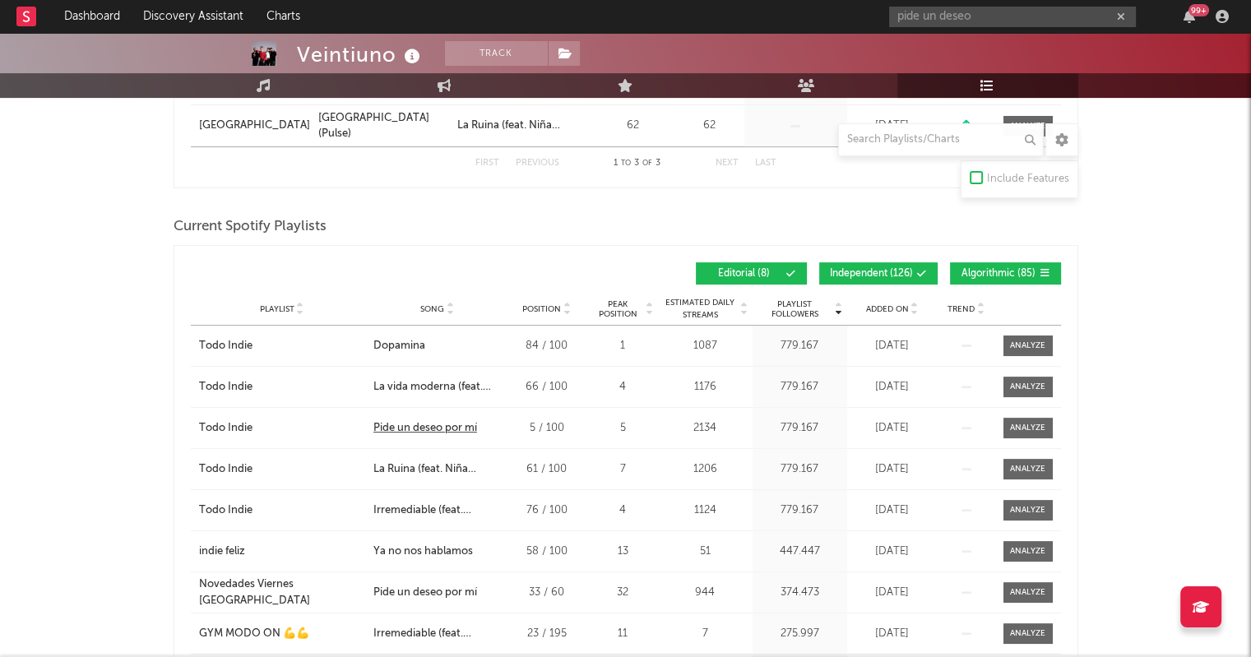
click at [447, 424] on div "Pide un deseo por mí" at bounding box center [425, 428] width 104 height 16
click at [445, 420] on div "Pide un deseo por mí" at bounding box center [425, 428] width 104 height 16
click at [1032, 425] on div at bounding box center [1027, 428] width 35 height 12
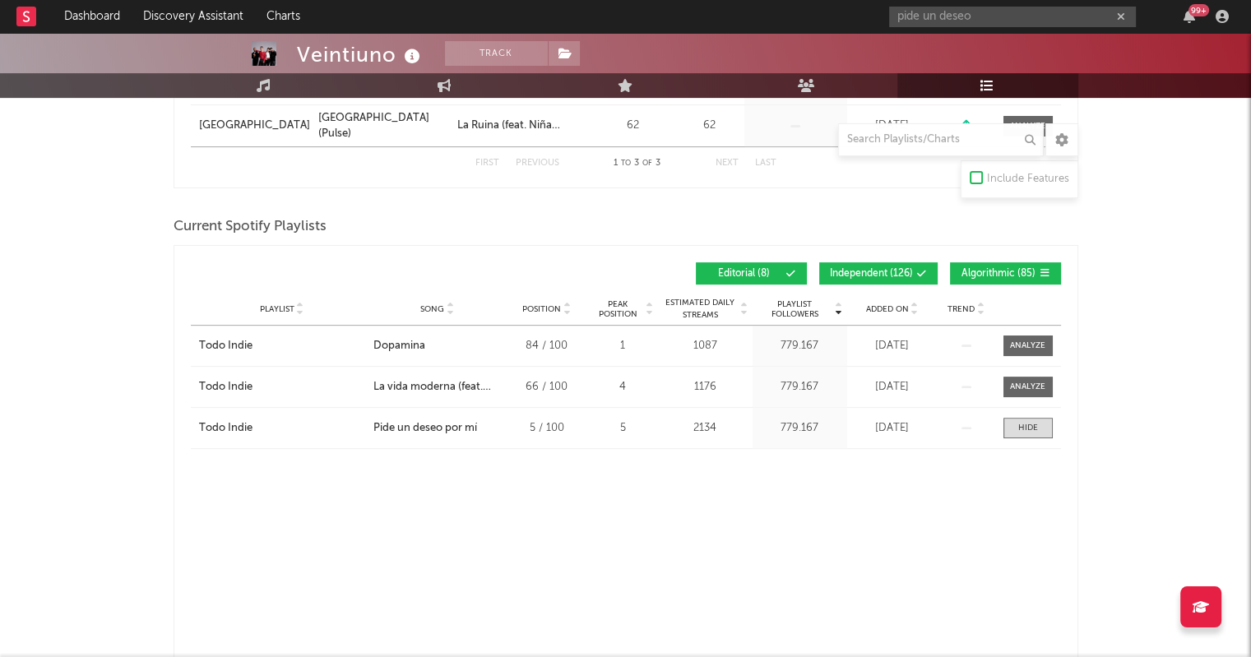
select select "1w"
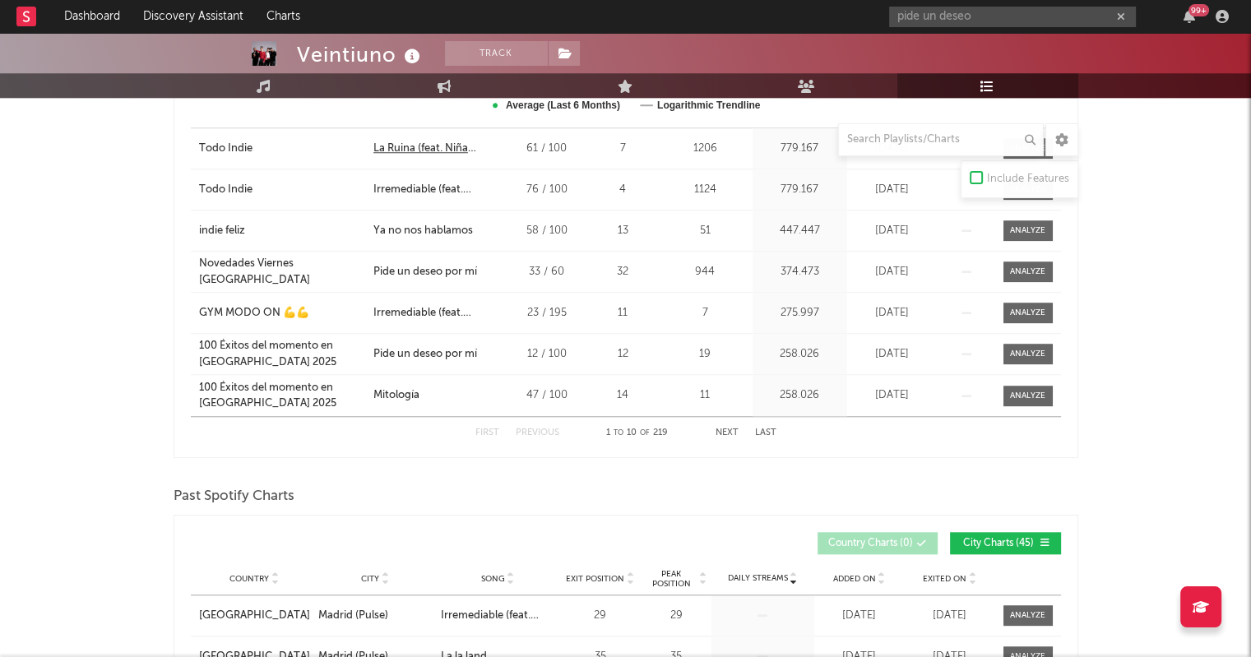
scroll to position [1402, 0]
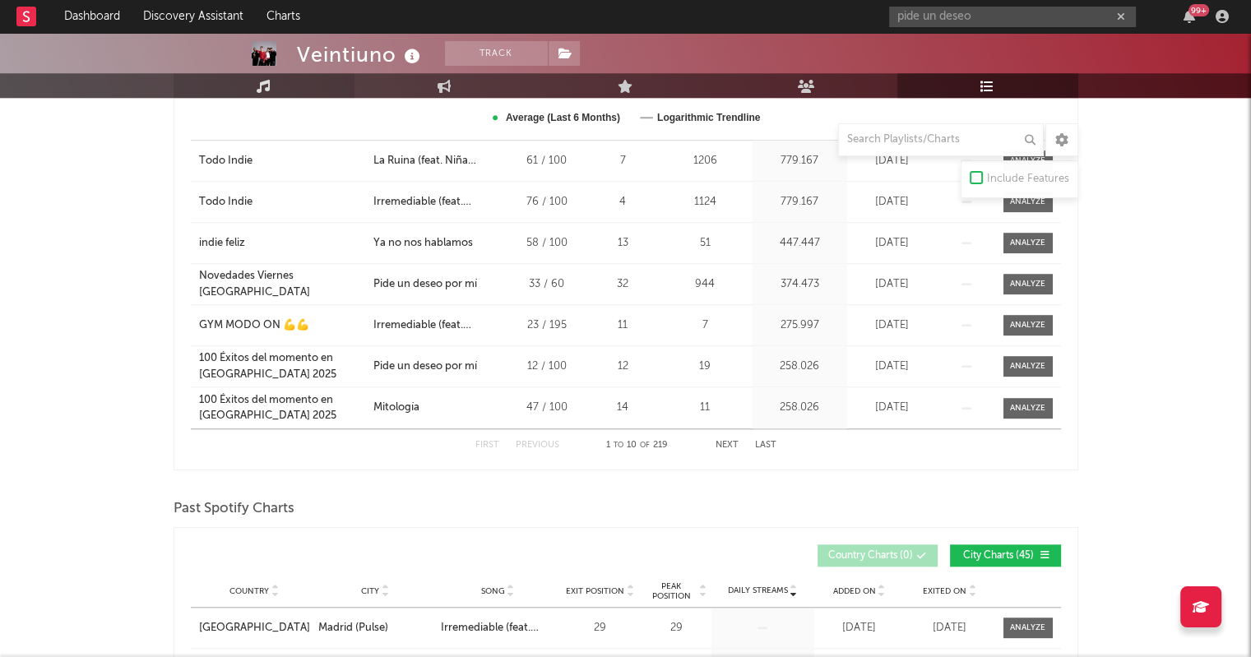
click at [263, 80] on icon at bounding box center [264, 85] width 14 height 13
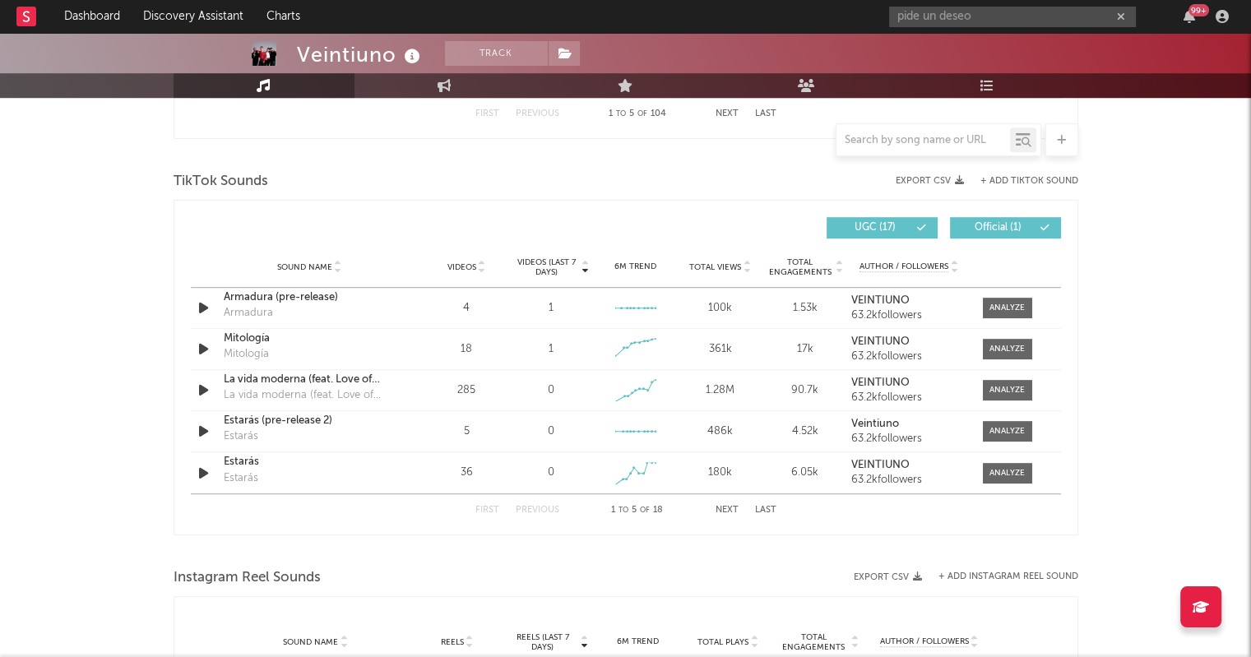
select select "6m"
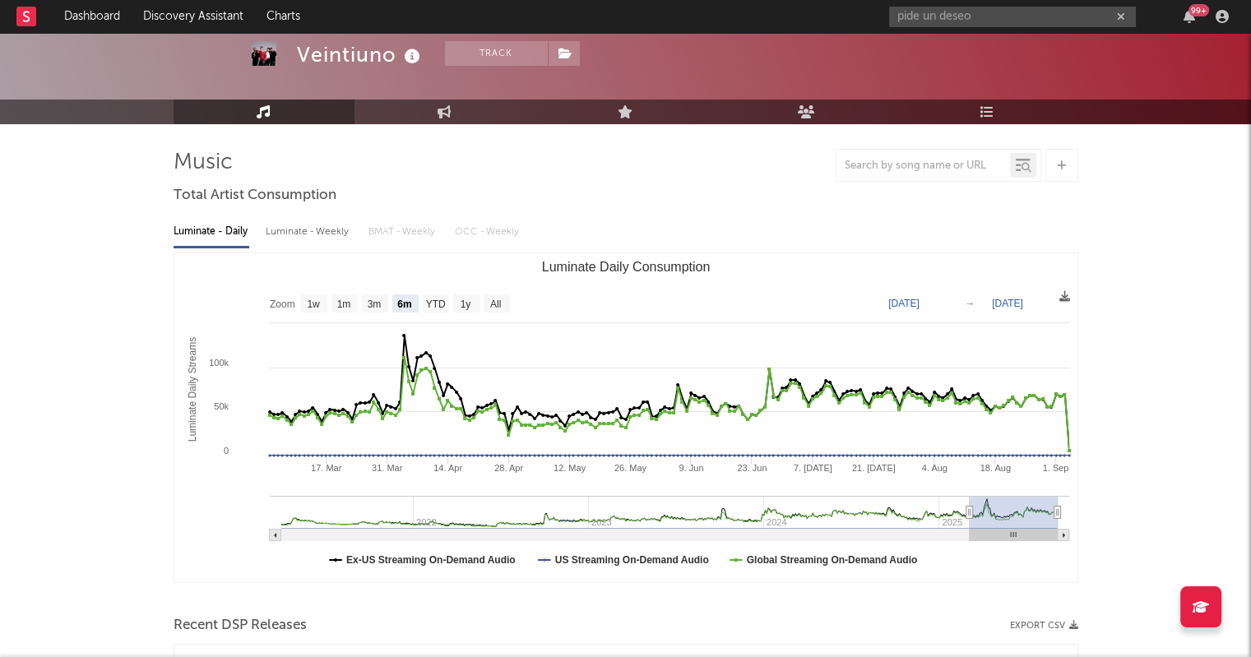
scroll to position [74, 0]
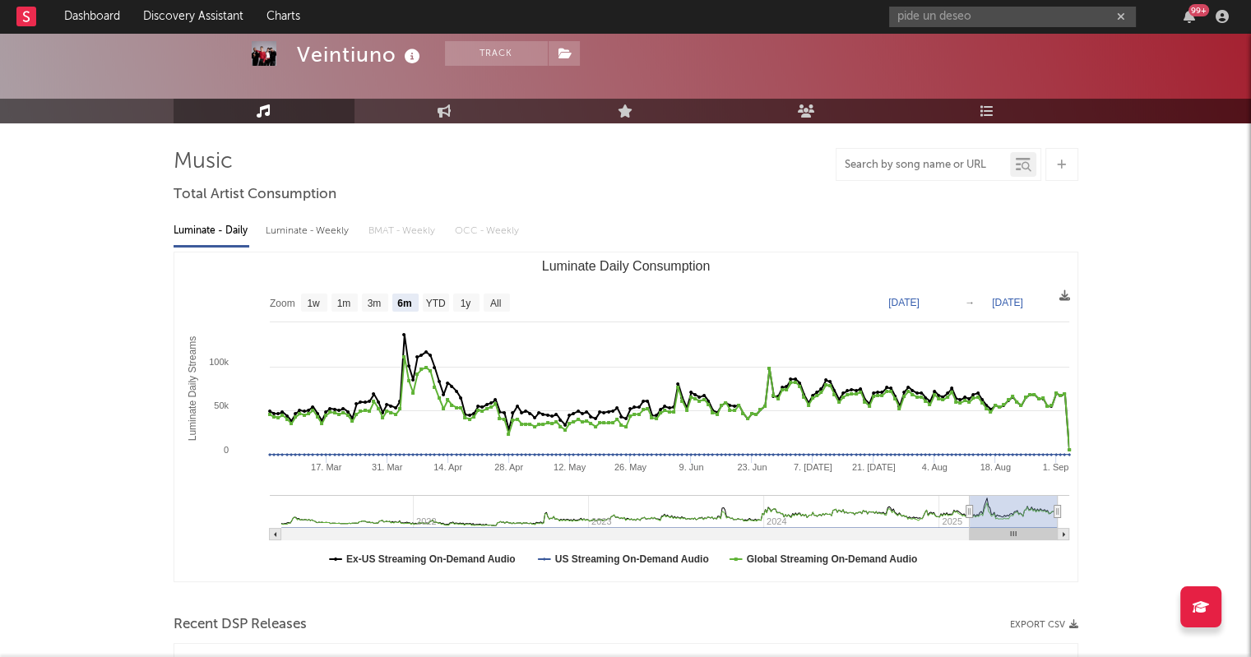
click at [930, 167] on input "text" at bounding box center [924, 165] width 174 height 13
type input "pide un deseo por mi"
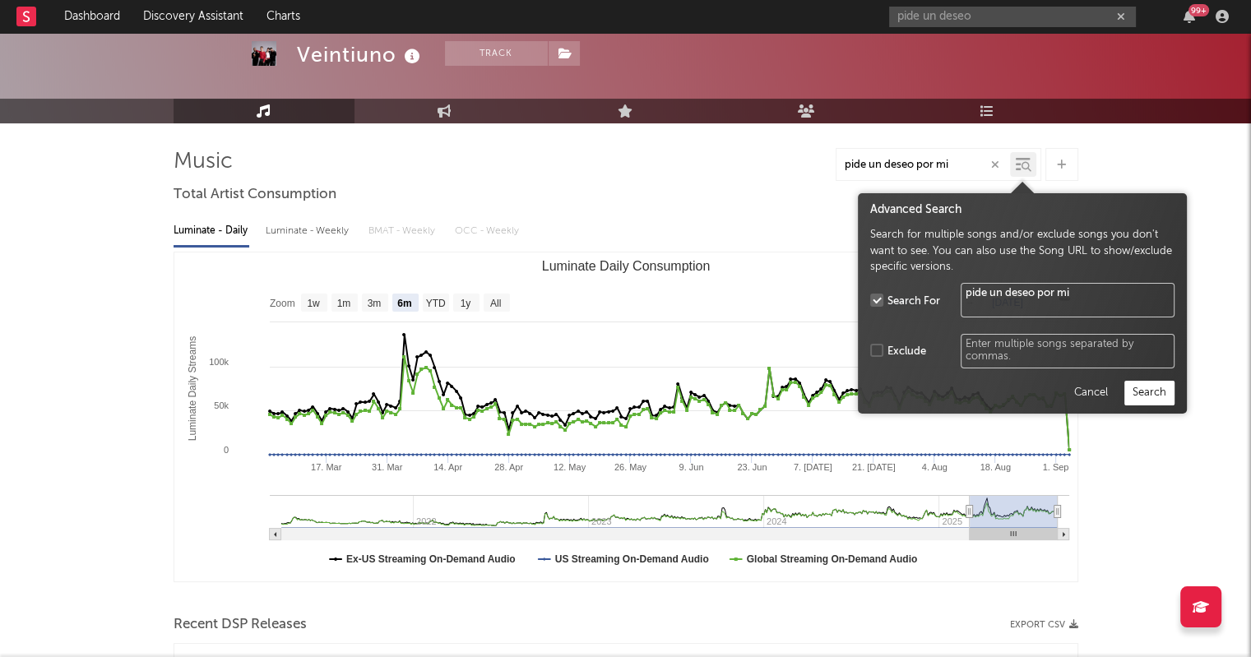
click at [1023, 162] on icon at bounding box center [1027, 167] width 10 height 10
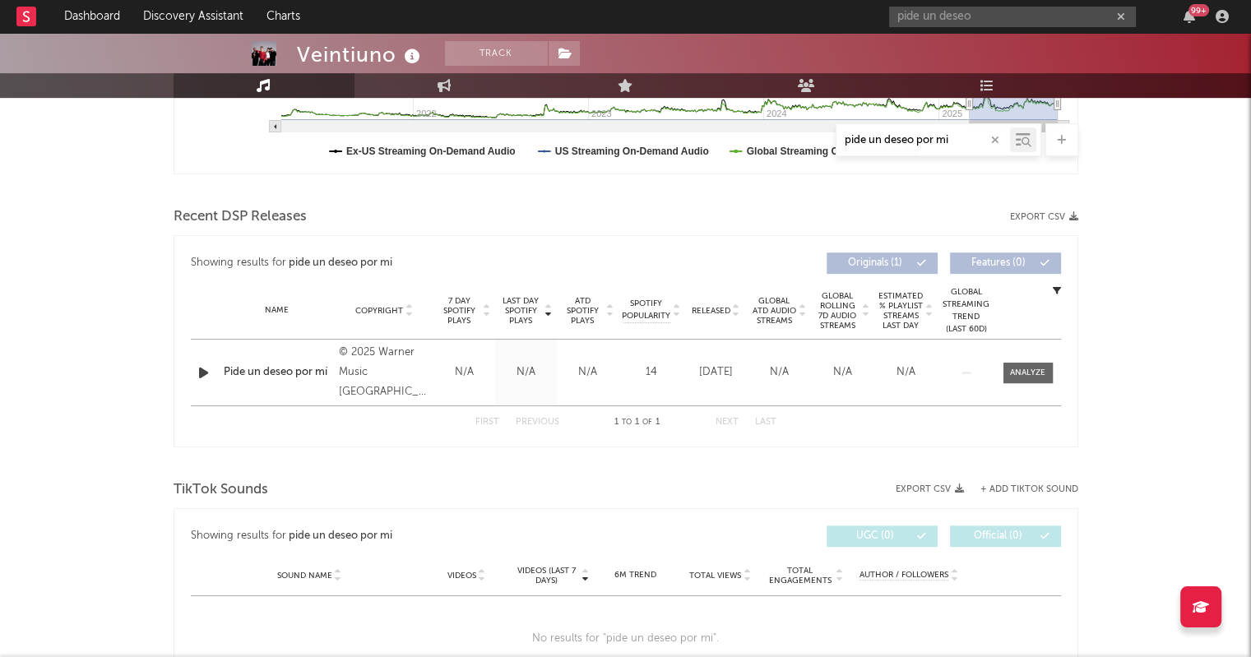
scroll to position [484, 0]
click at [286, 374] on div "Pide un deseo por mí" at bounding box center [278, 371] width 108 height 16
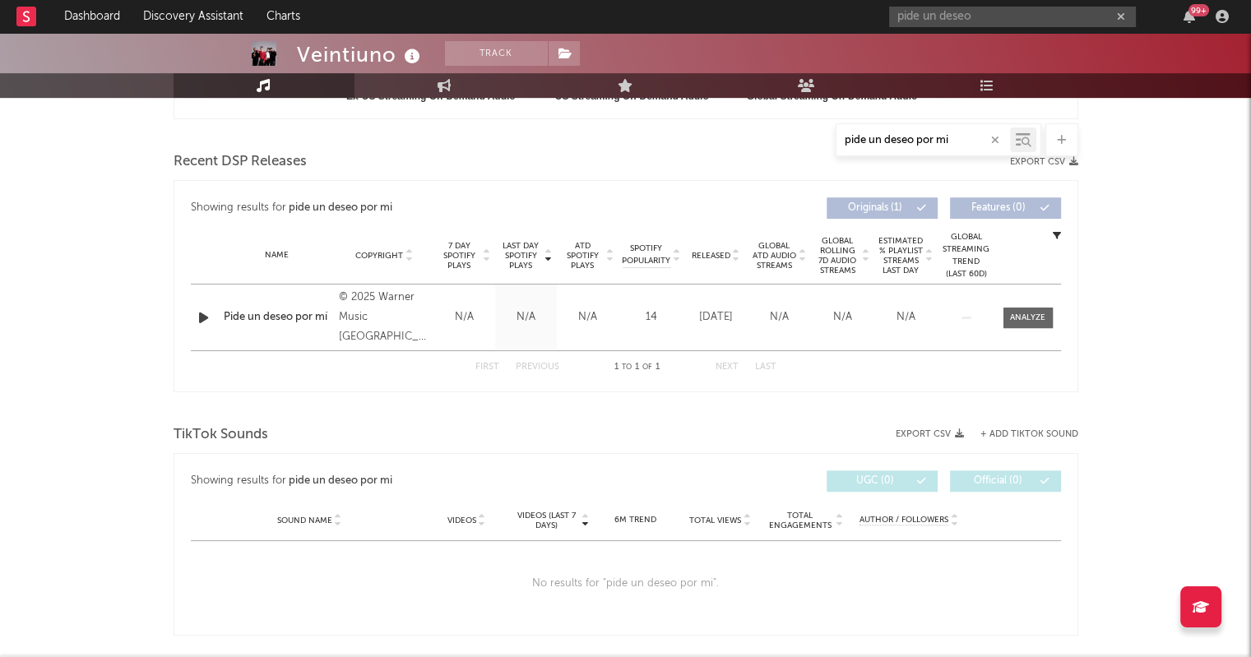
scroll to position [538, 0]
click at [1017, 315] on div at bounding box center [1027, 317] width 35 height 12
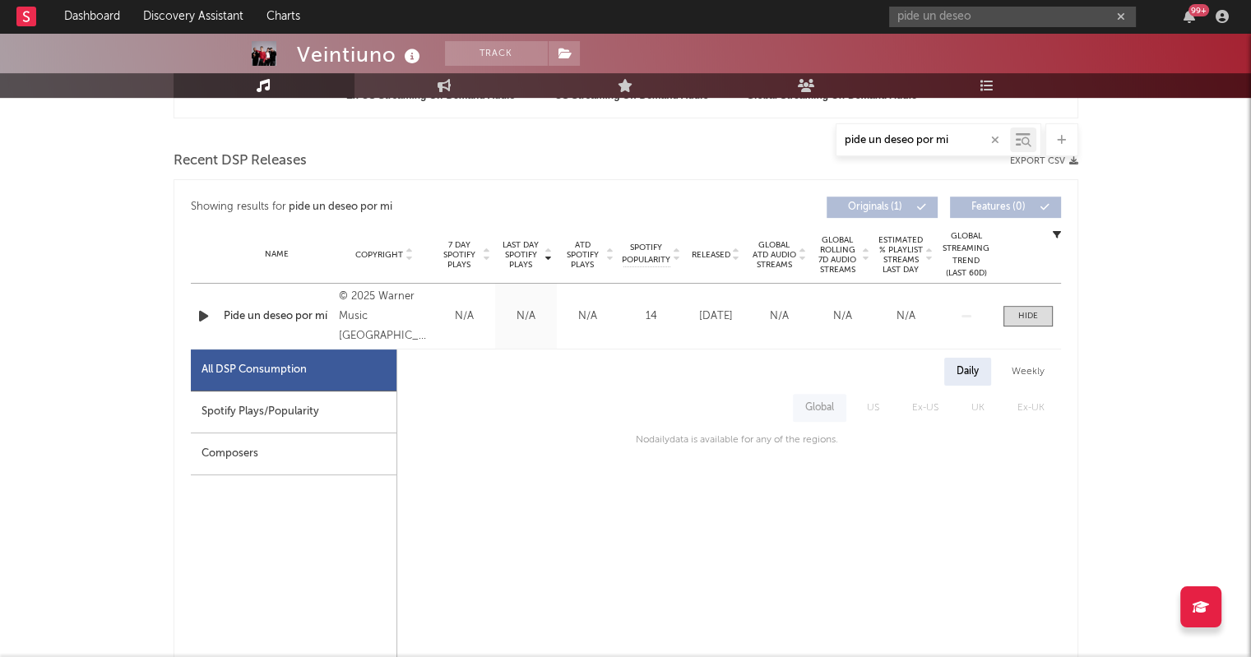
click at [280, 407] on div "Spotify Plays/Popularity" at bounding box center [294, 413] width 206 height 42
select select "1w"
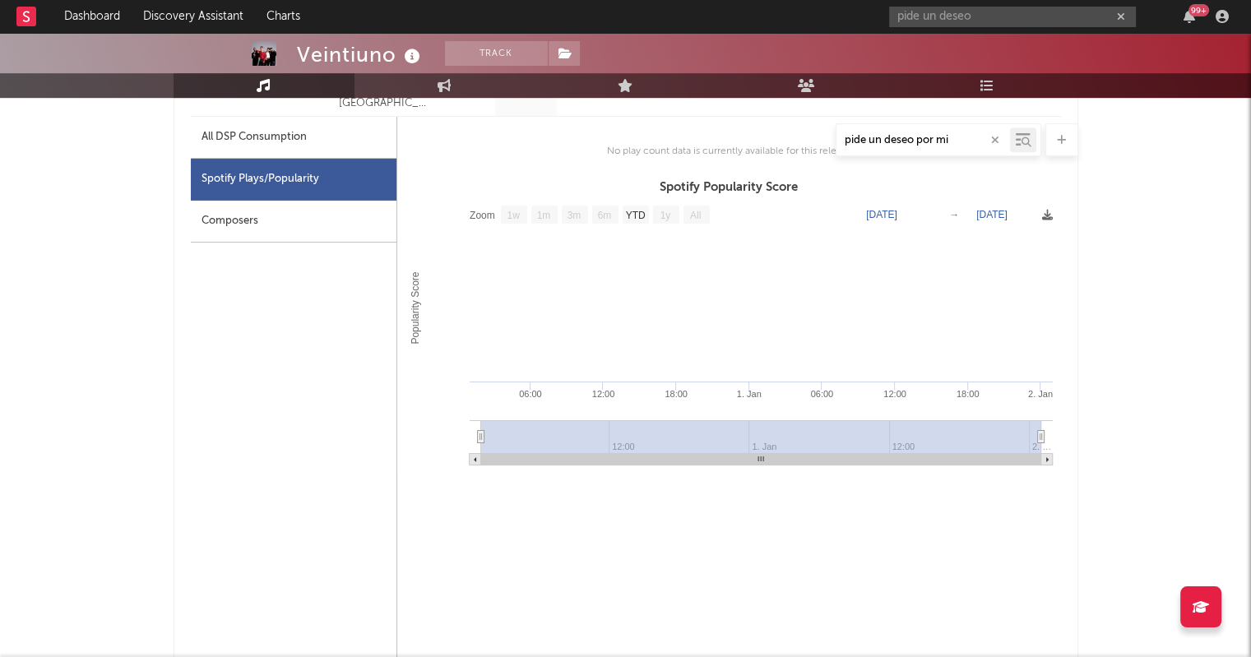
scroll to position [770, 0]
click at [240, 130] on div "pide un deseo por mi" at bounding box center [626, 139] width 905 height 33
click at [245, 137] on div "pide un deseo por mi" at bounding box center [626, 139] width 905 height 33
drag, startPoint x: 245, startPoint y: 137, endPoint x: 253, endPoint y: 140, distance: 8.9
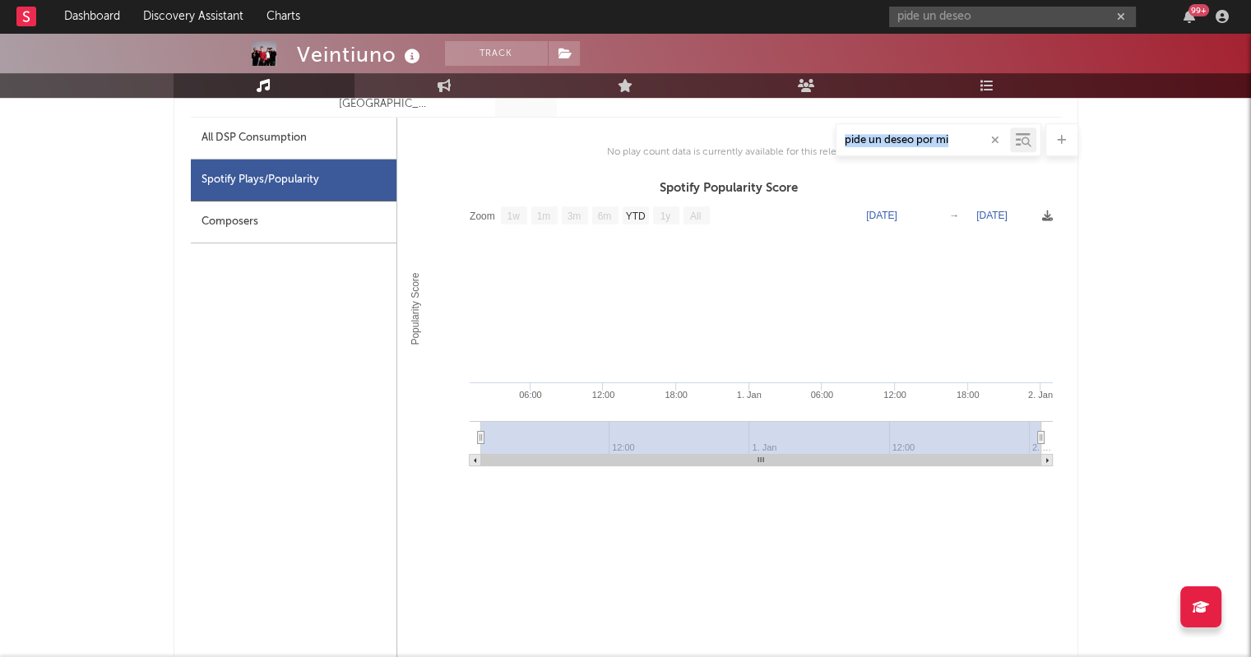
click at [253, 140] on div "pide un deseo por mi" at bounding box center [626, 139] width 905 height 33
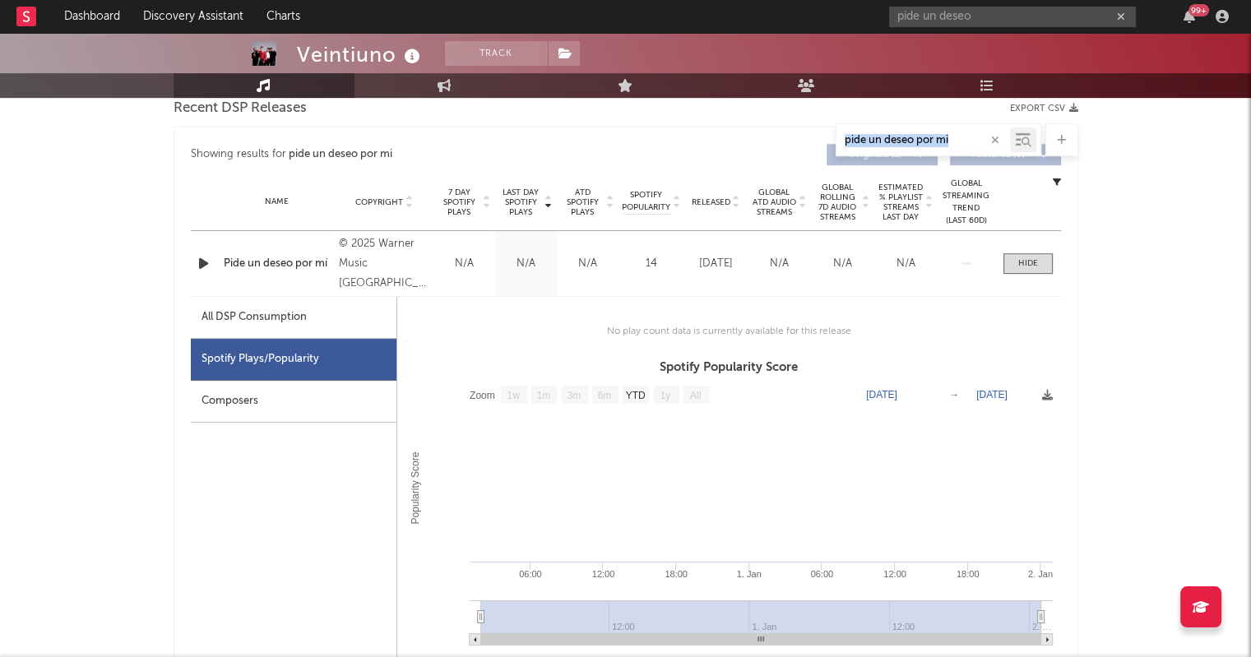
scroll to position [594, 0]
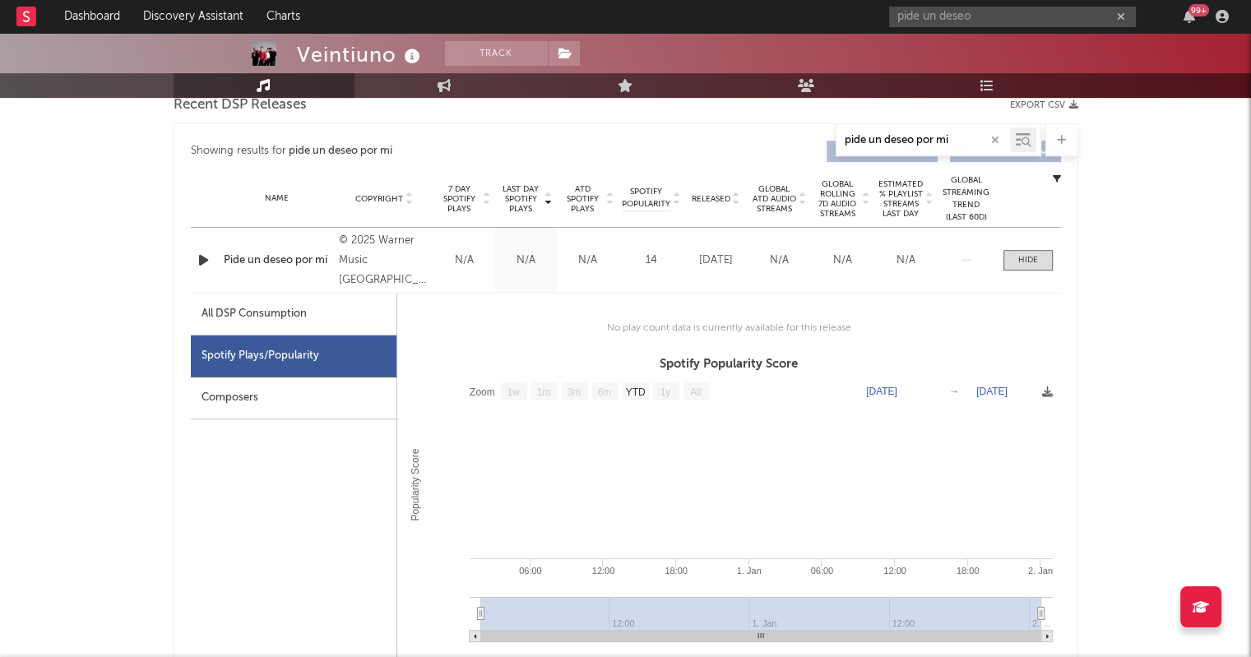
click at [337, 324] on div "All DSP Consumption" at bounding box center [294, 315] width 206 height 42
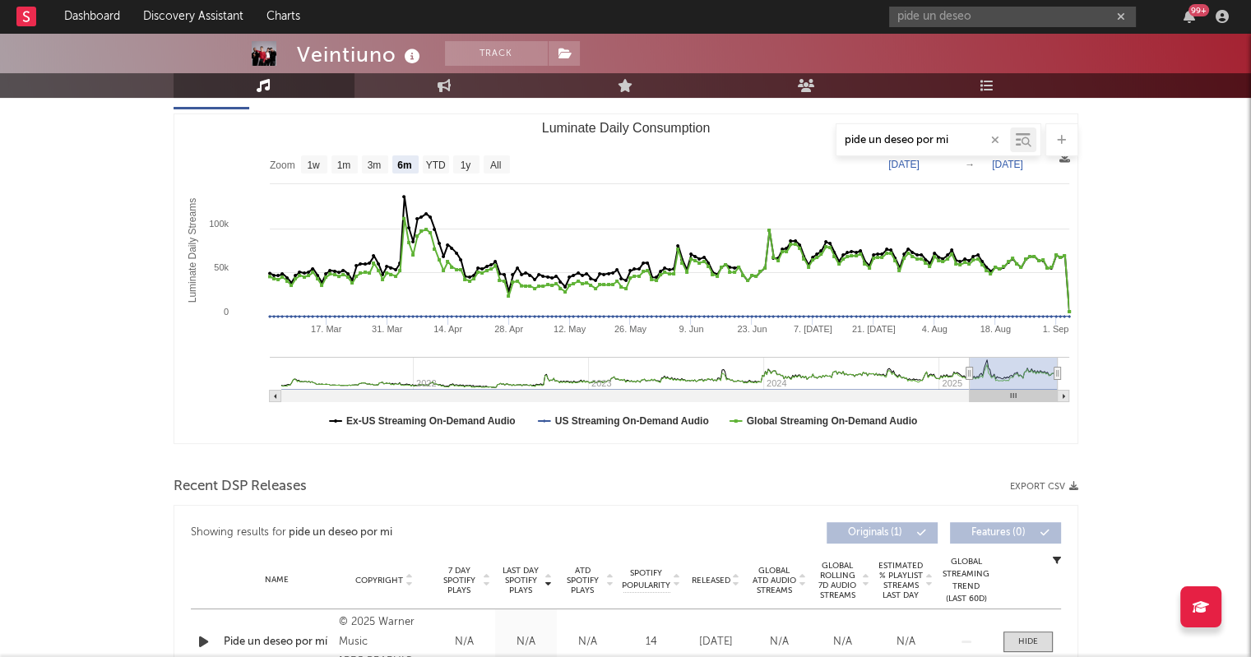
scroll to position [214, 0]
click at [701, 489] on div "Recent DSP Releases Export CSV" at bounding box center [626, 485] width 905 height 28
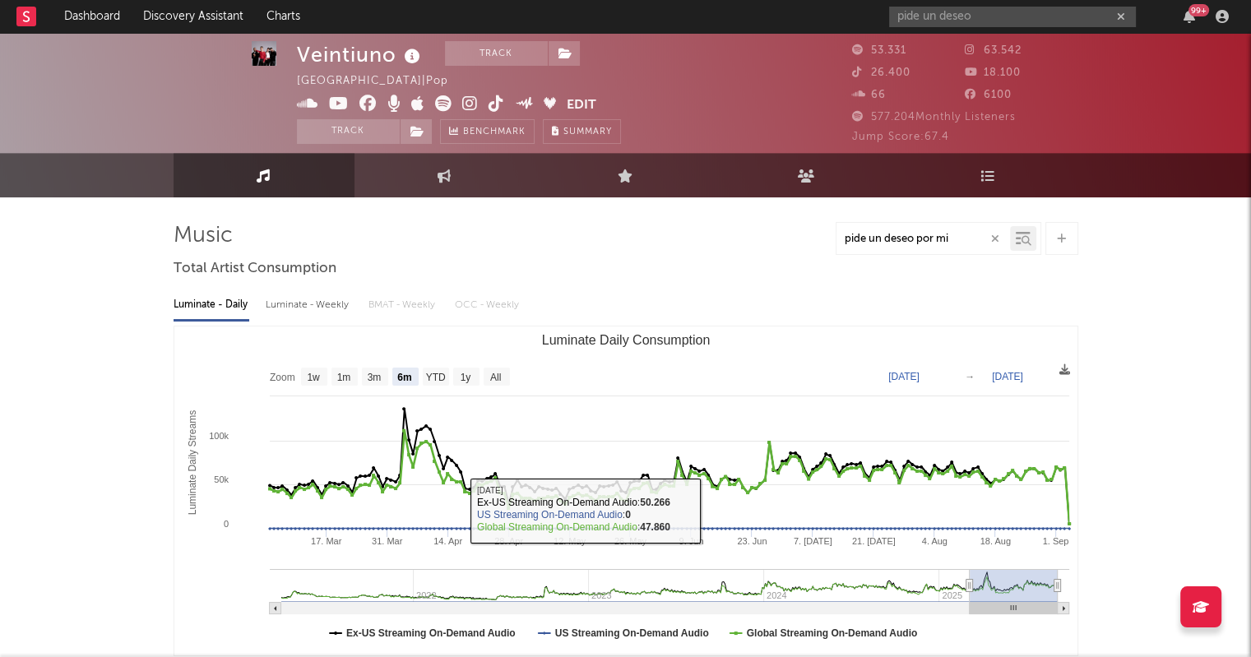
scroll to position [3, 0]
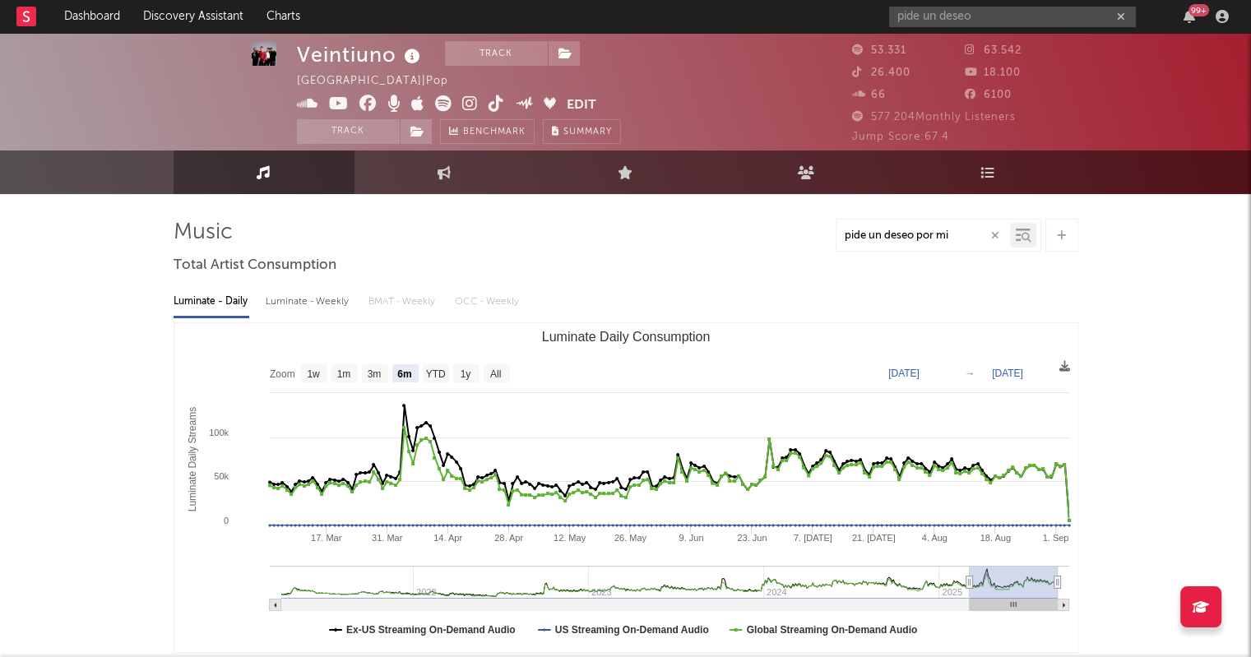
click at [300, 299] on div "Luminate - Weekly" at bounding box center [309, 302] width 86 height 28
select select "6m"
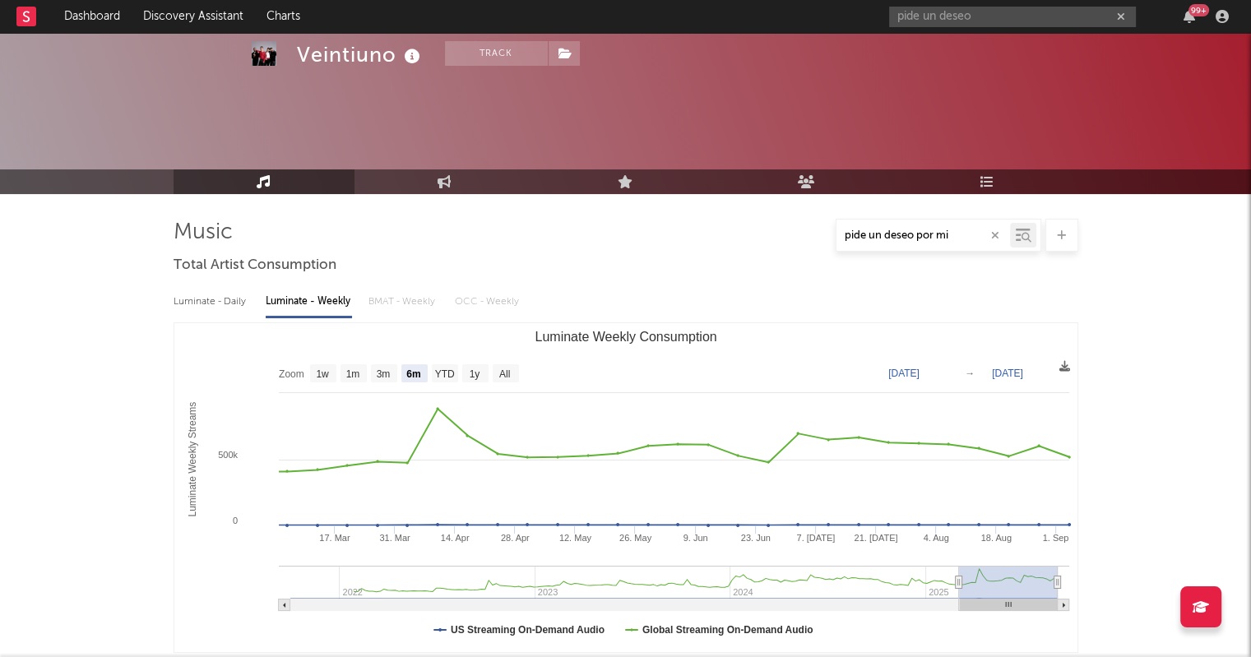
scroll to position [388, 0]
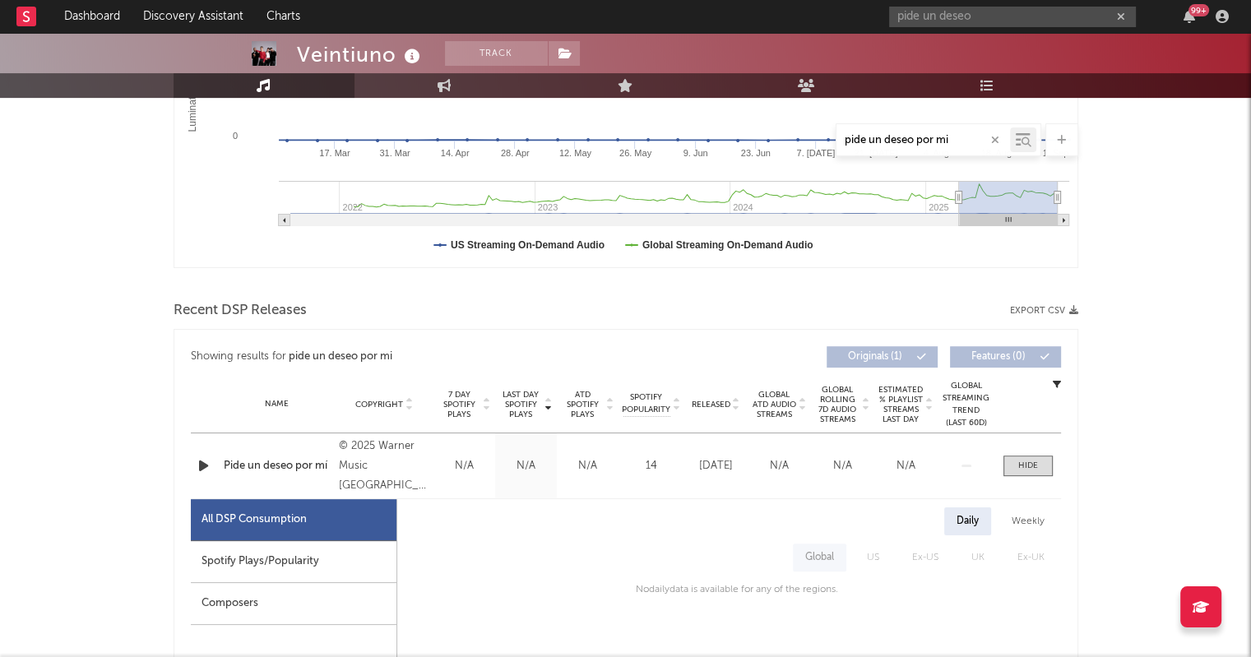
click at [280, 469] on div "Pide un deseo por mí" at bounding box center [278, 466] width 108 height 16
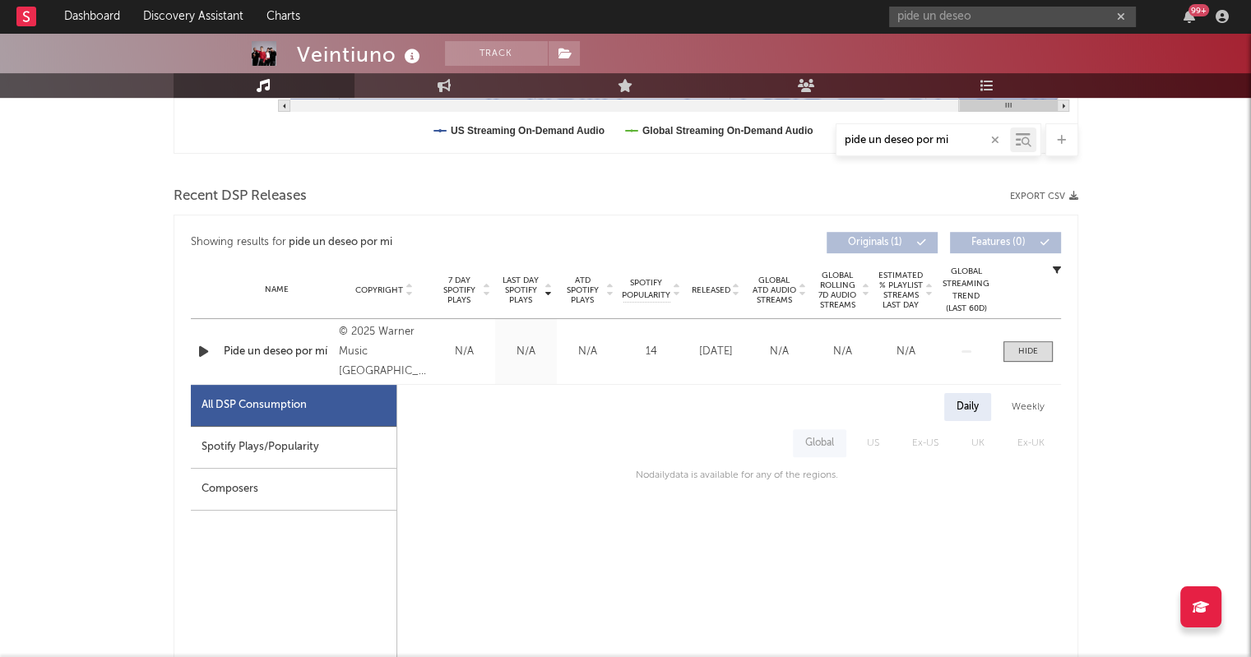
scroll to position [502, 0]
